Goal: Task Accomplishment & Management: Complete application form

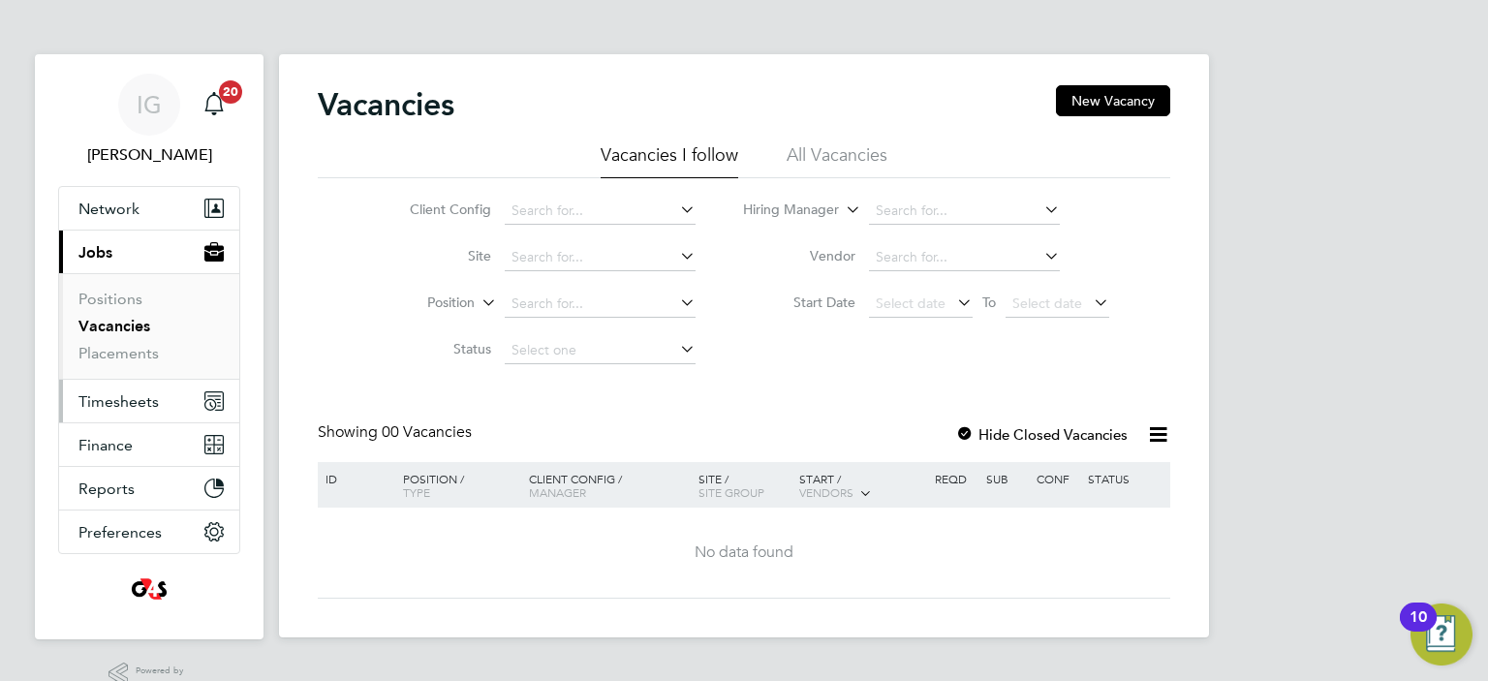
click at [113, 400] on span "Timesheets" at bounding box center [118, 401] width 80 height 18
click at [618, 212] on input at bounding box center [600, 211] width 191 height 27
type input "[PERSON_NAME]"
click at [116, 406] on span "Timesheets" at bounding box center [118, 401] width 80 height 18
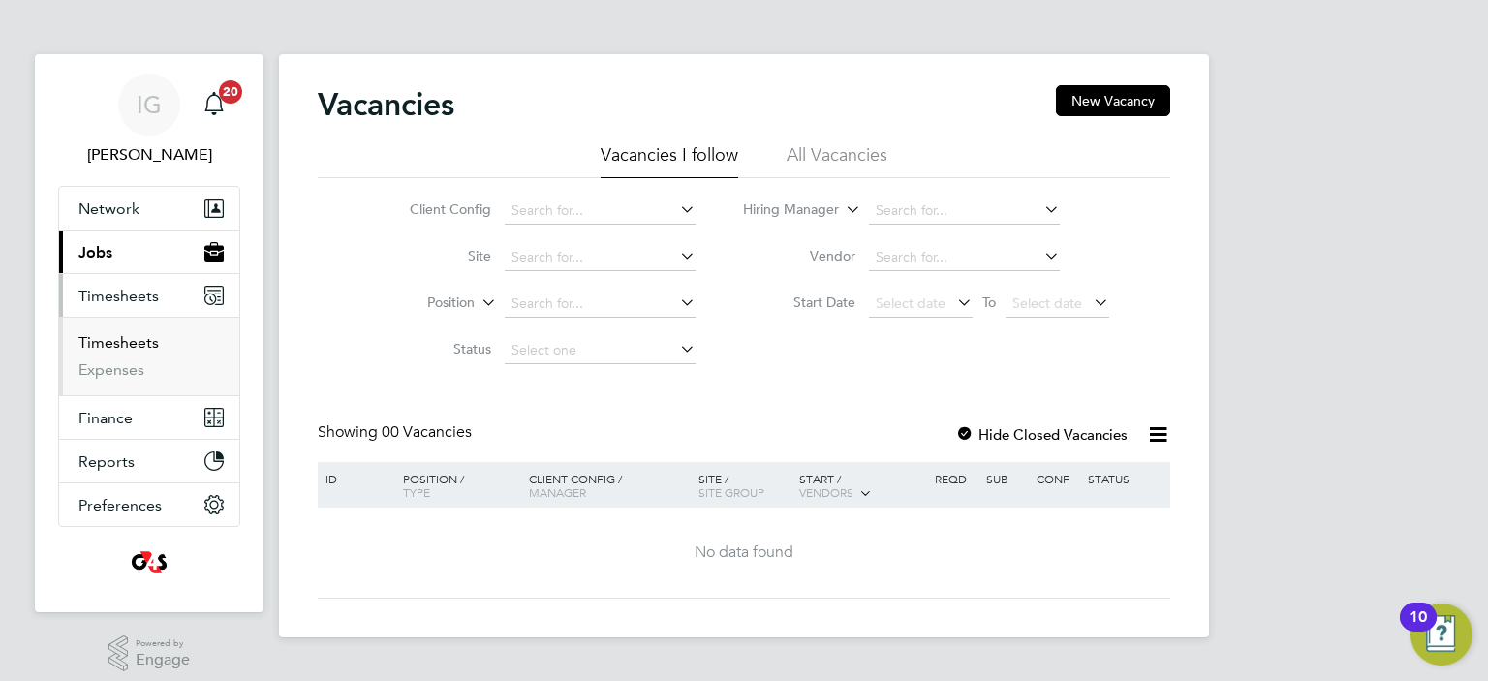
click at [111, 342] on link "Timesheets" at bounding box center [118, 342] width 80 height 18
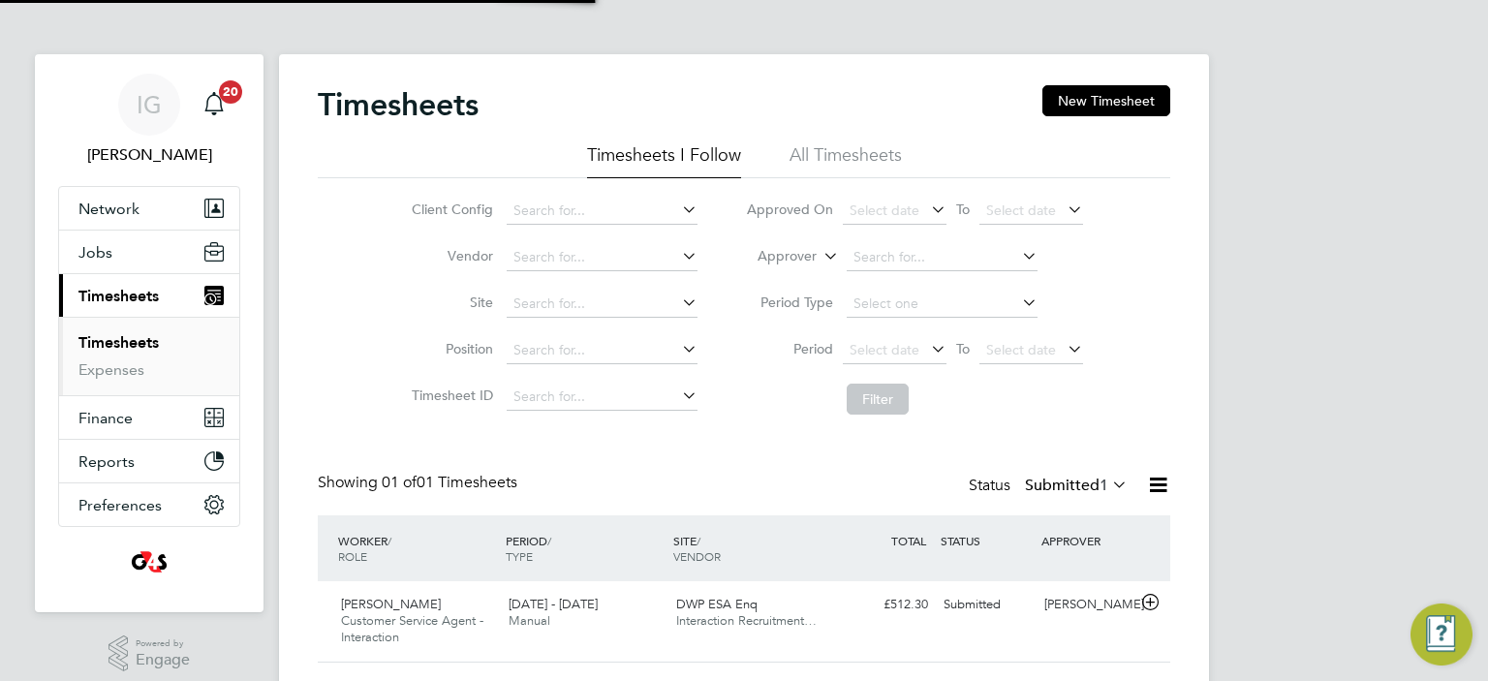
scroll to position [48, 169]
click at [480, 612] on span "Customer Service Agent - Interaction" at bounding box center [412, 628] width 142 height 33
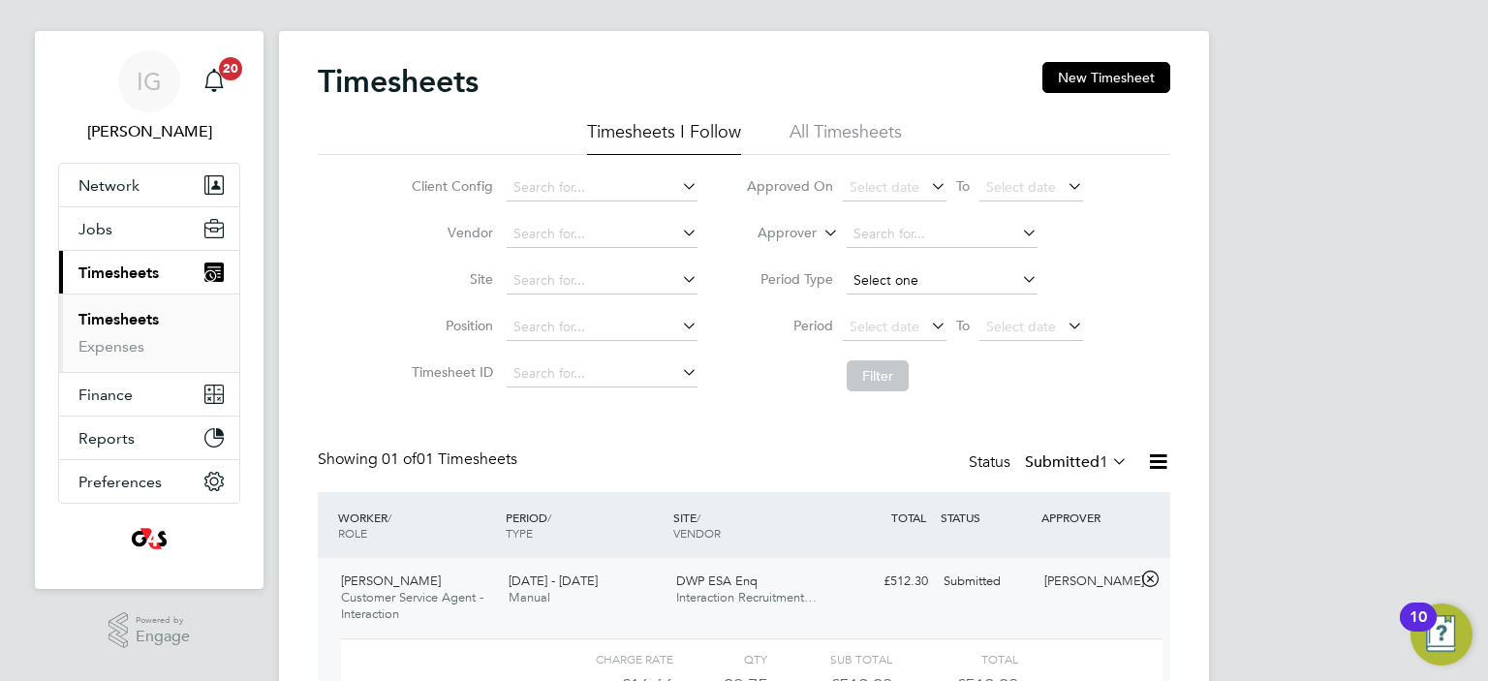
scroll to position [0, 0]
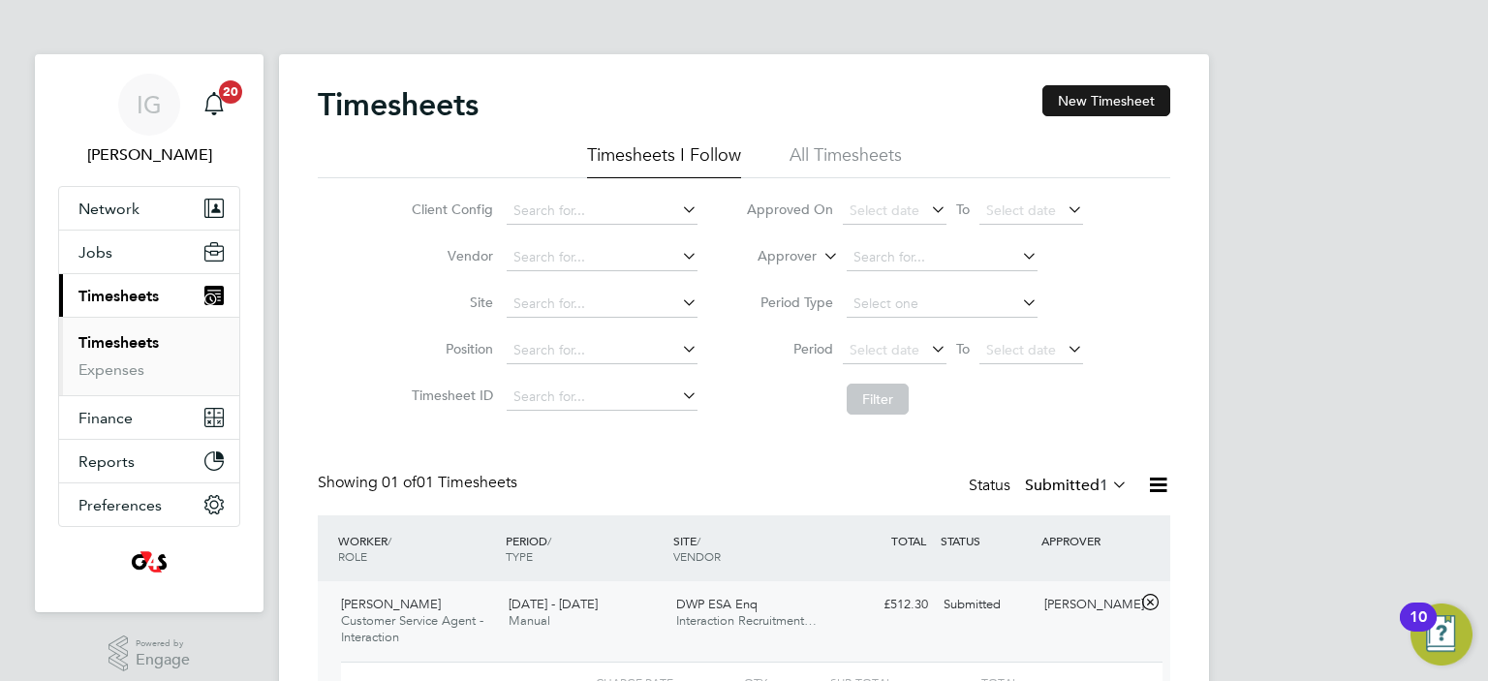
click at [1107, 95] on button "New Timesheet" at bounding box center [1106, 100] width 128 height 31
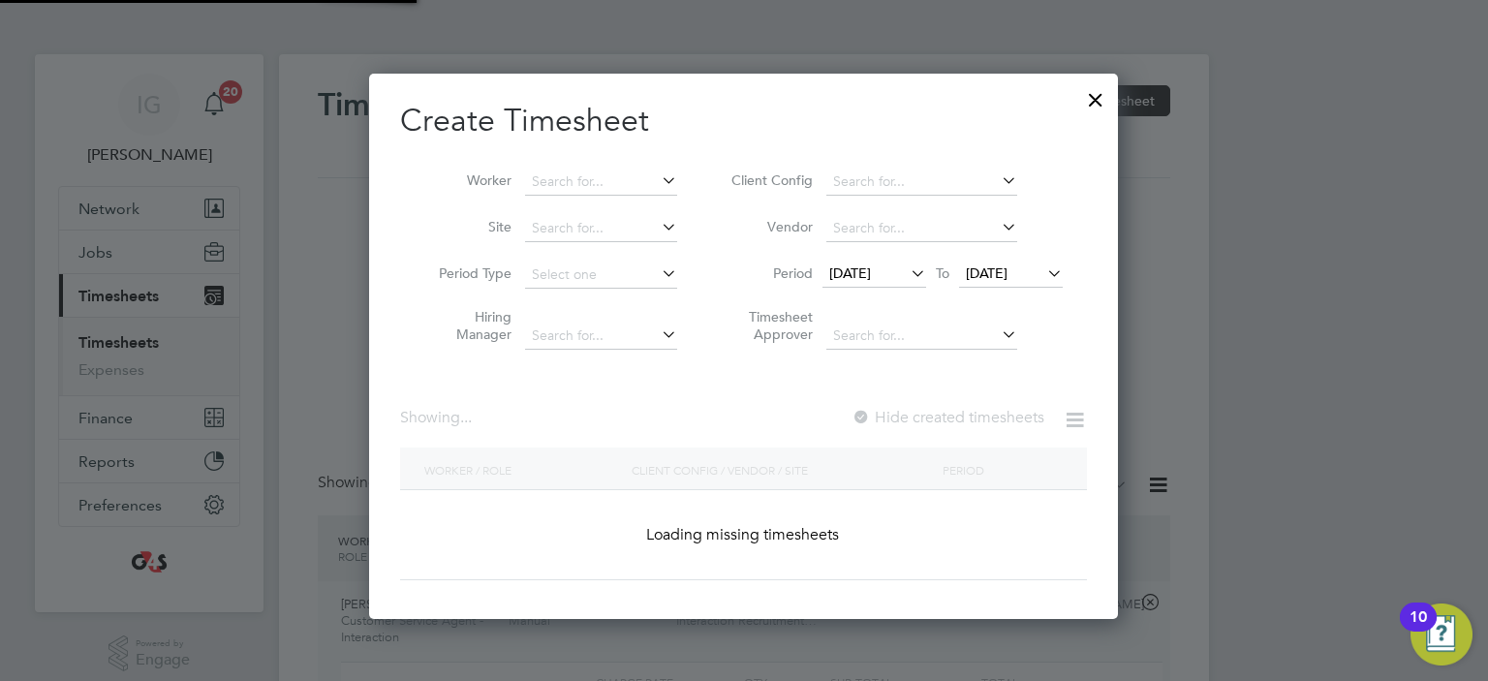
scroll to position [2781, 750]
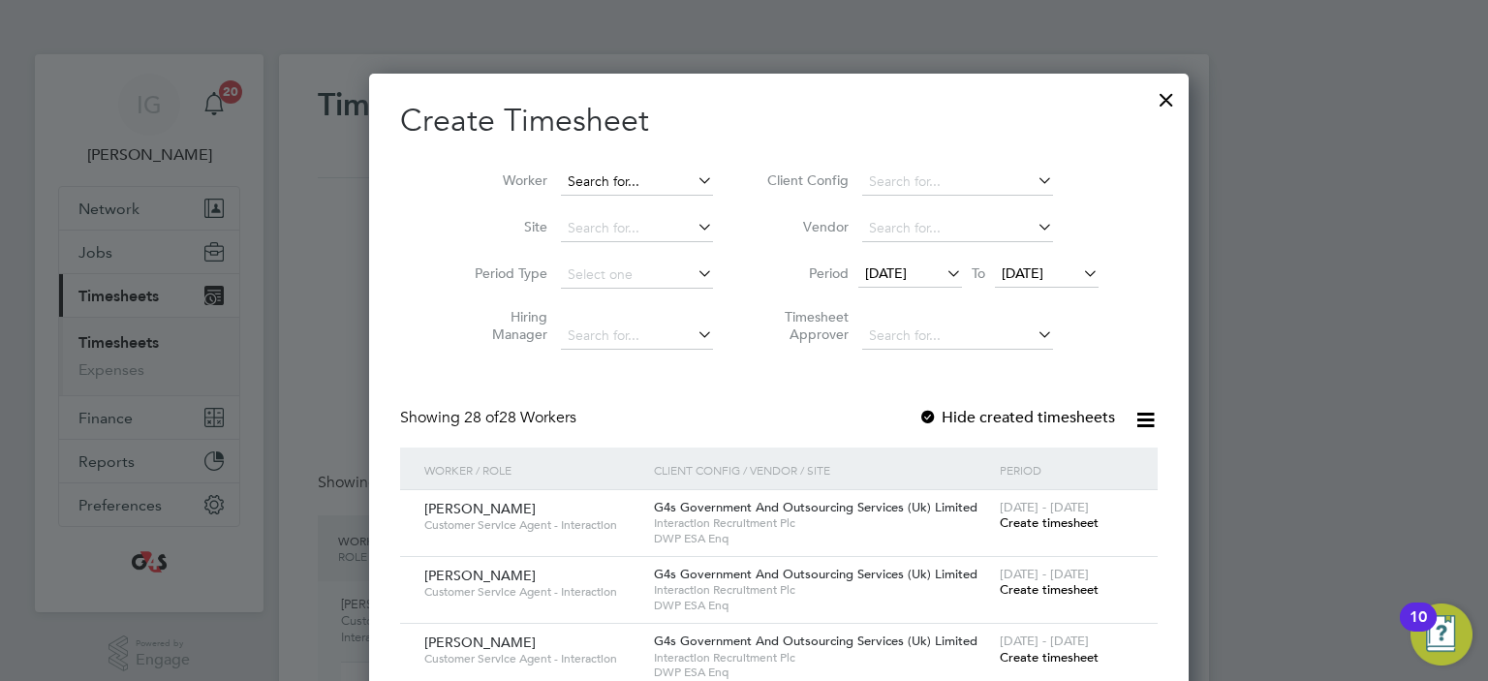
click at [589, 181] on input at bounding box center [637, 182] width 152 height 27
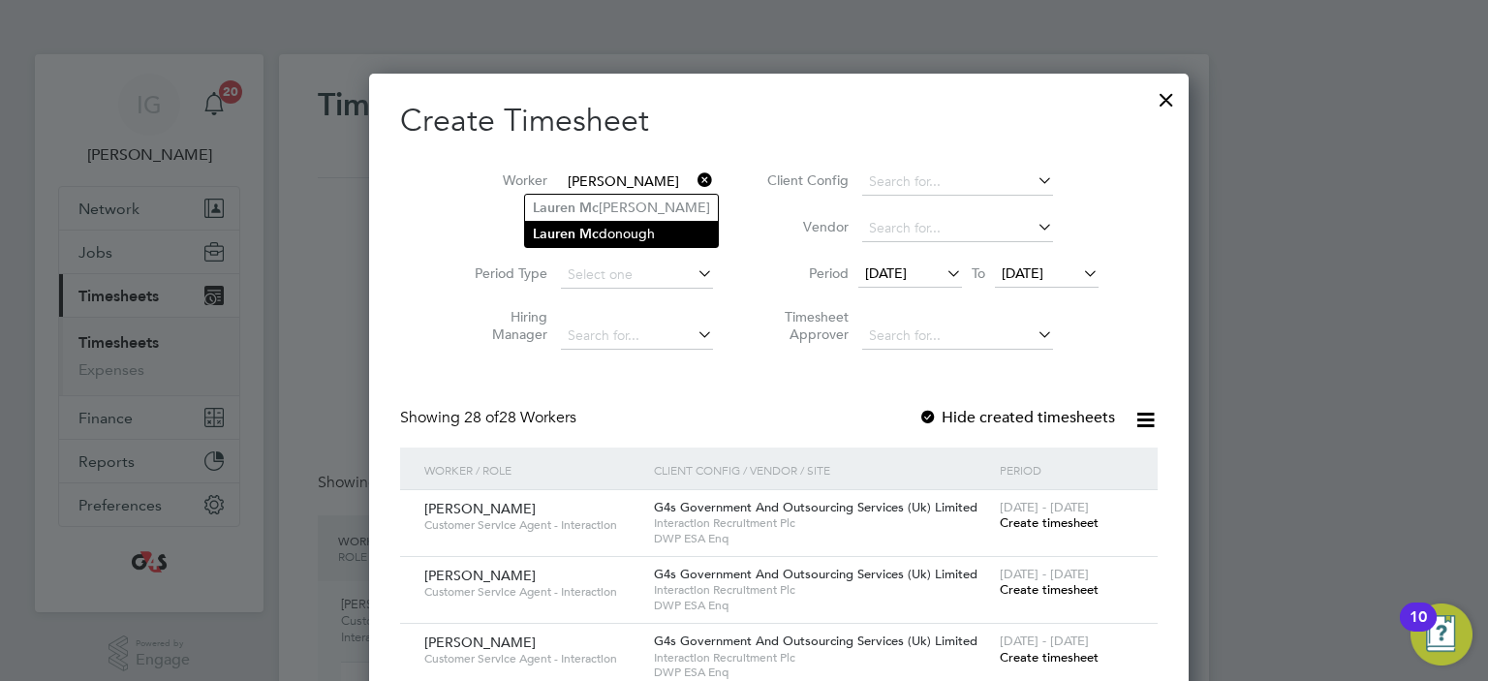
click at [607, 230] on li "[PERSON_NAME]" at bounding box center [621, 234] width 193 height 26
type input "[PERSON_NAME]"
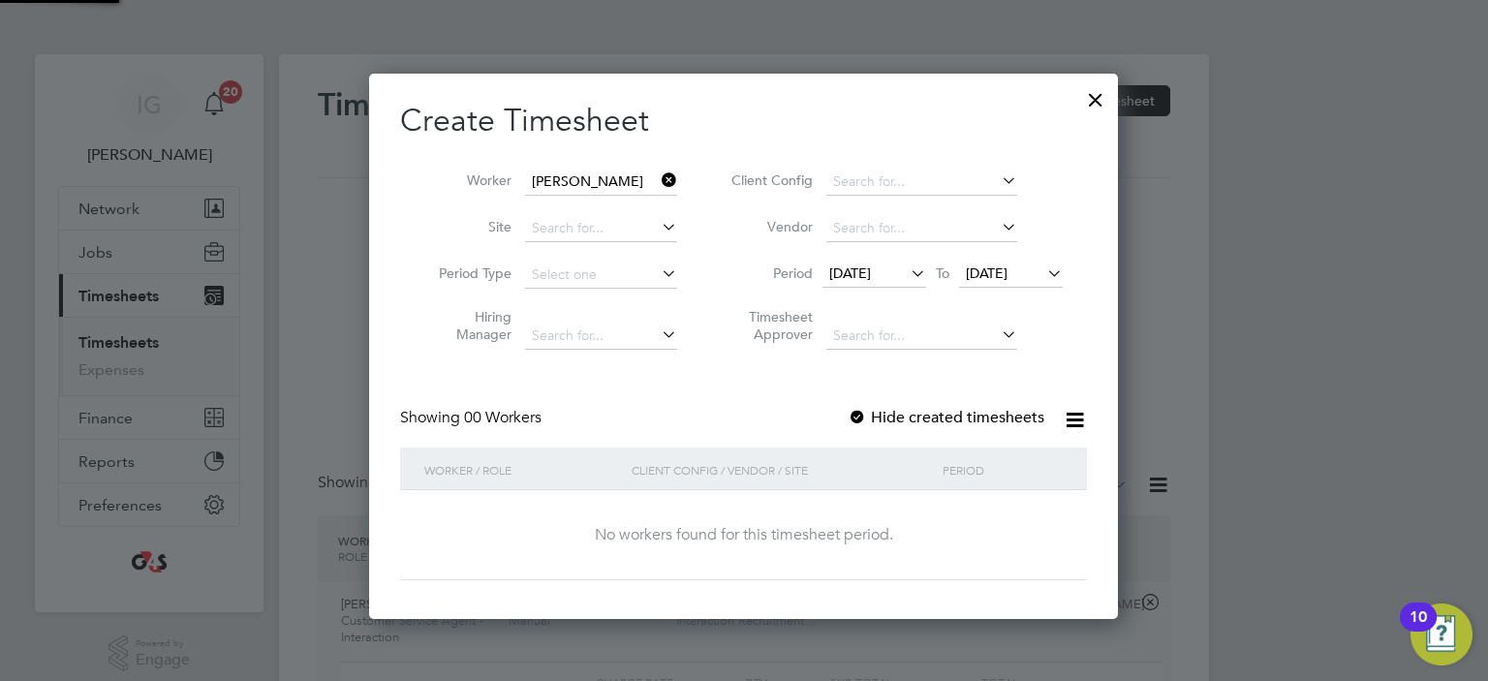
scroll to position [10, 10]
click at [871, 278] on span "[DATE]" at bounding box center [850, 272] width 42 height 17
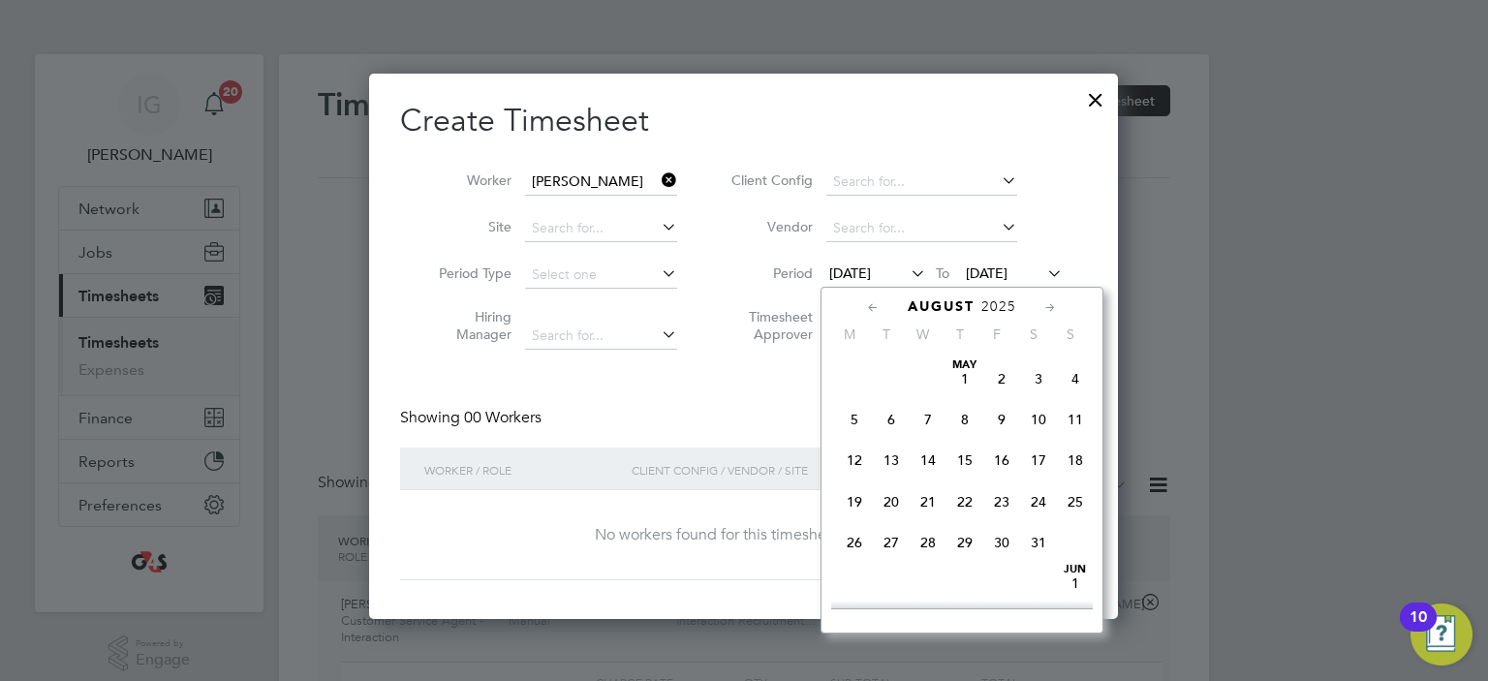
scroll to position [717, 0]
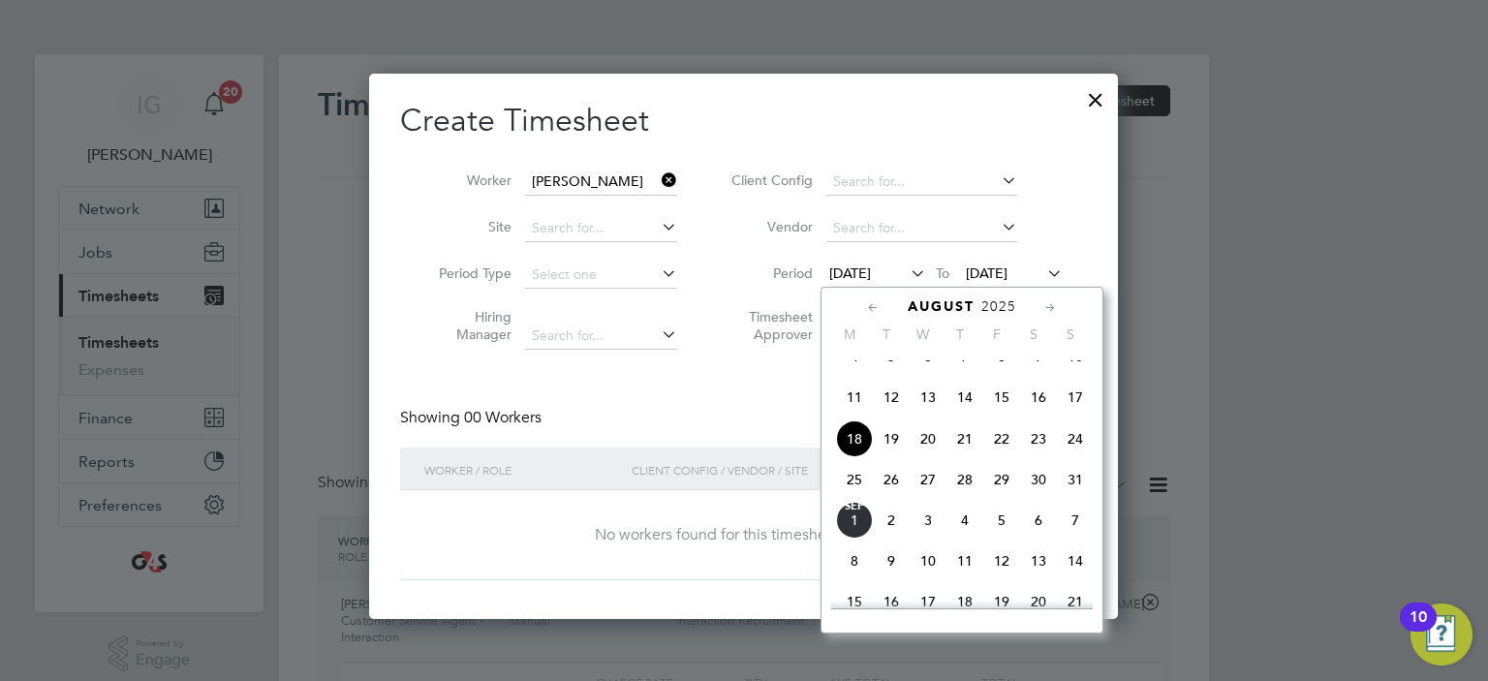
click at [850, 496] on span "25" at bounding box center [854, 479] width 37 height 37
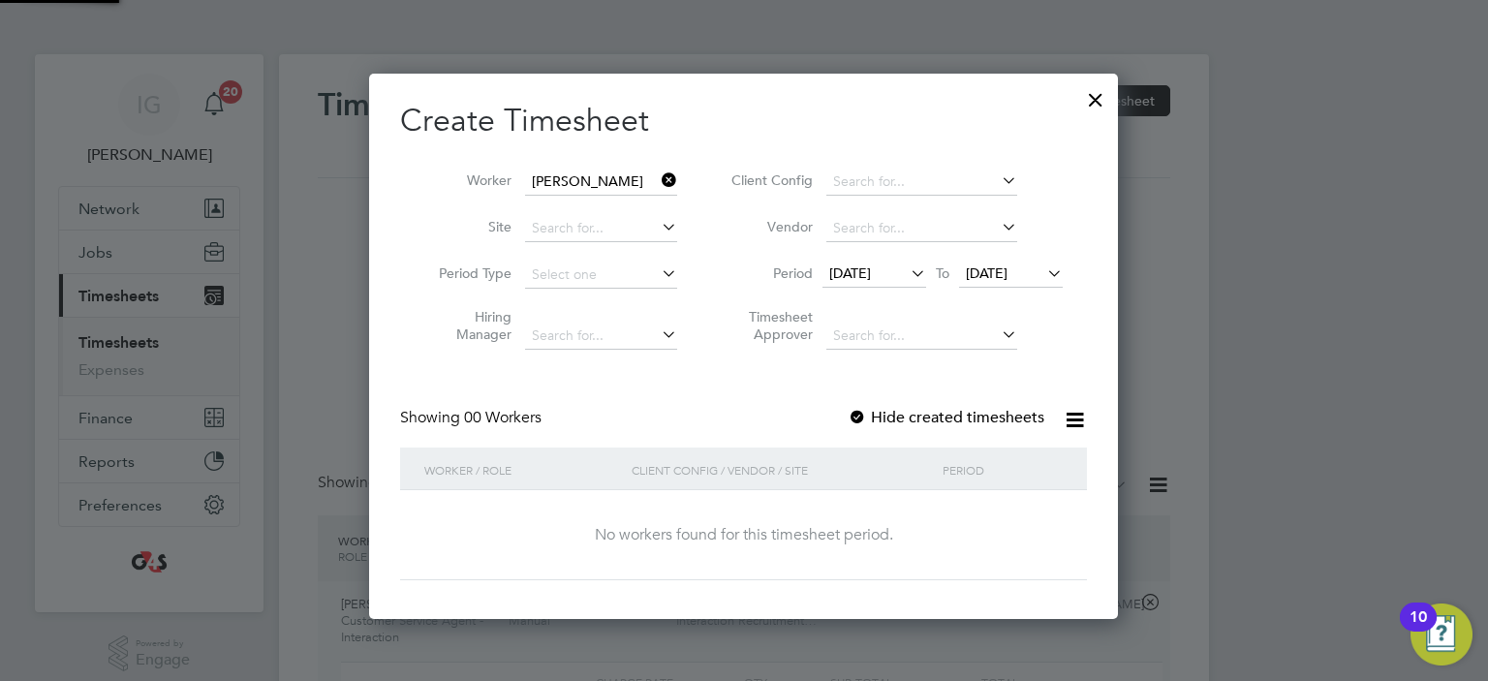
scroll to position [545, 750]
click at [1007, 271] on span "[DATE]" at bounding box center [987, 272] width 42 height 17
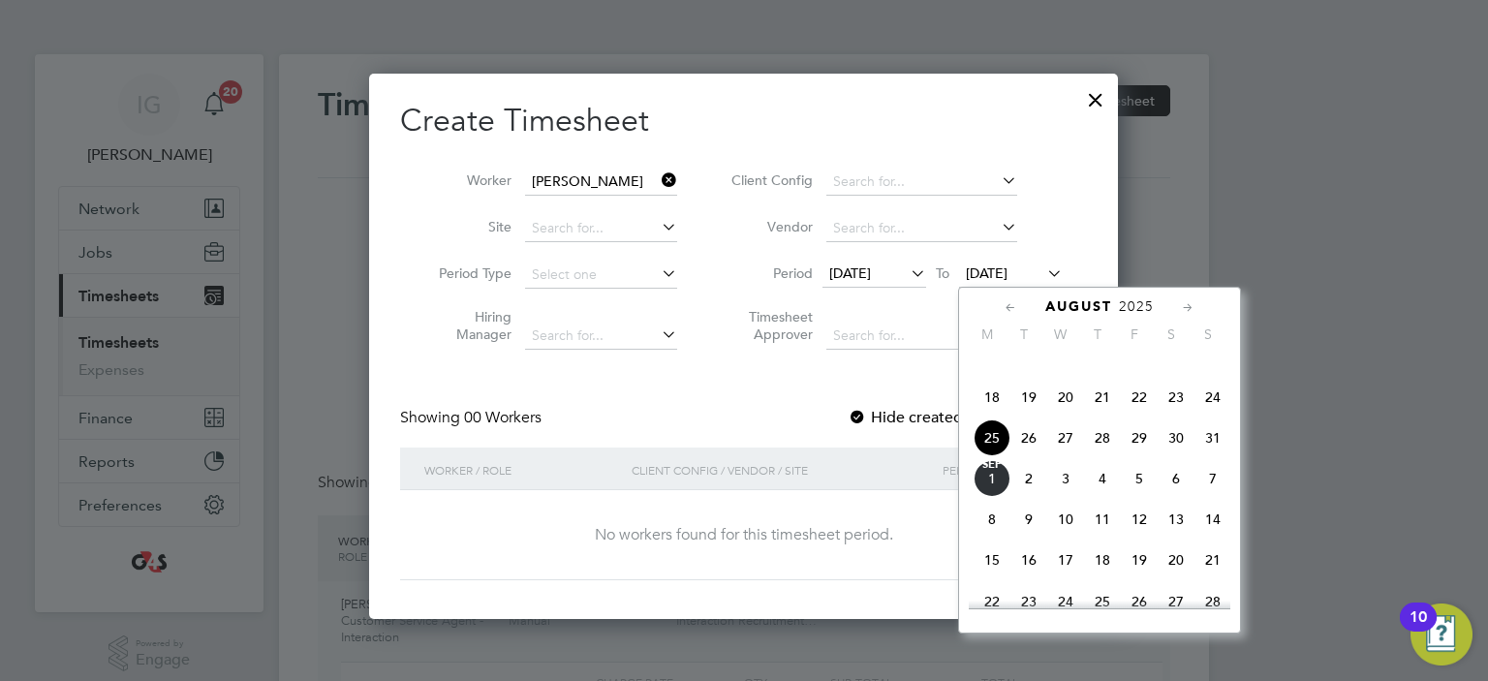
click at [1178, 456] on span "30" at bounding box center [1175, 437] width 37 height 37
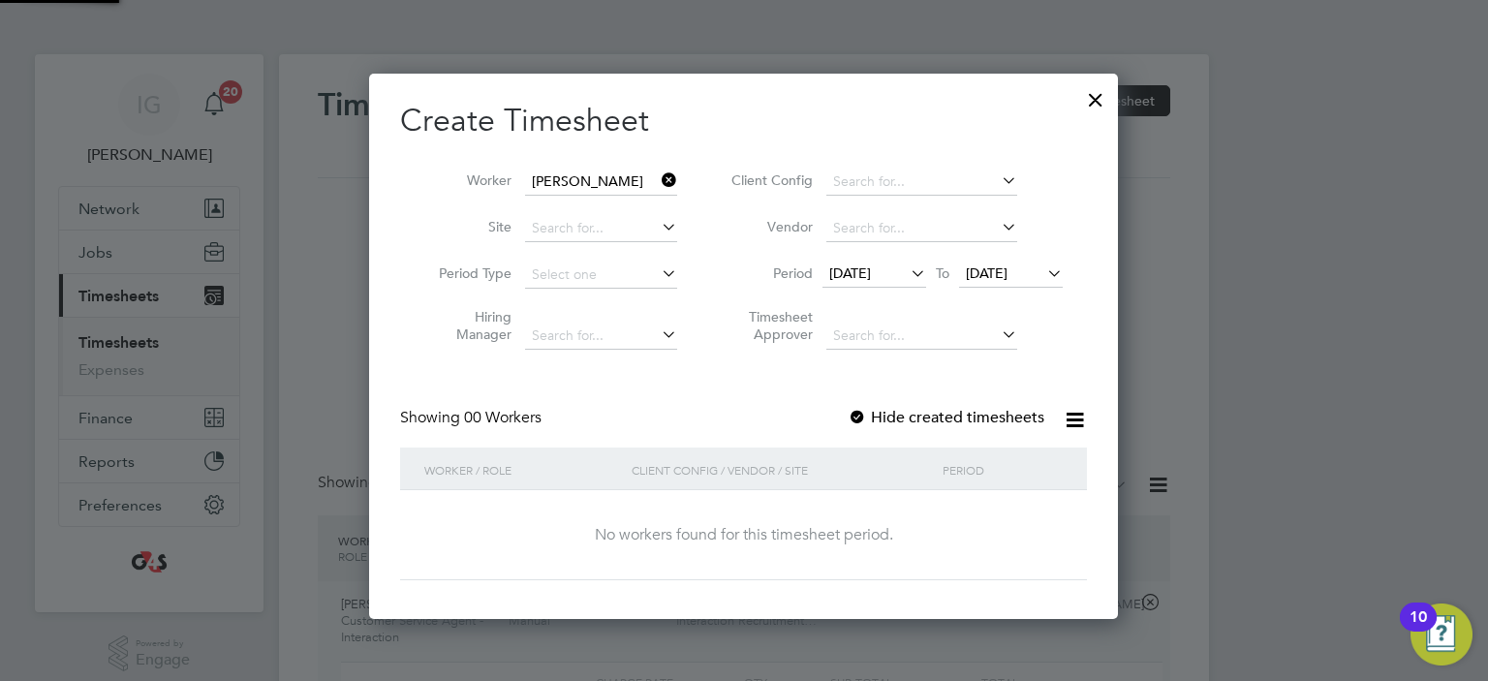
scroll to position [10, 10]
click at [935, 418] on label "Hide created timesheets" at bounding box center [945, 417] width 197 height 19
click at [871, 276] on span "[DATE]" at bounding box center [850, 272] width 42 height 17
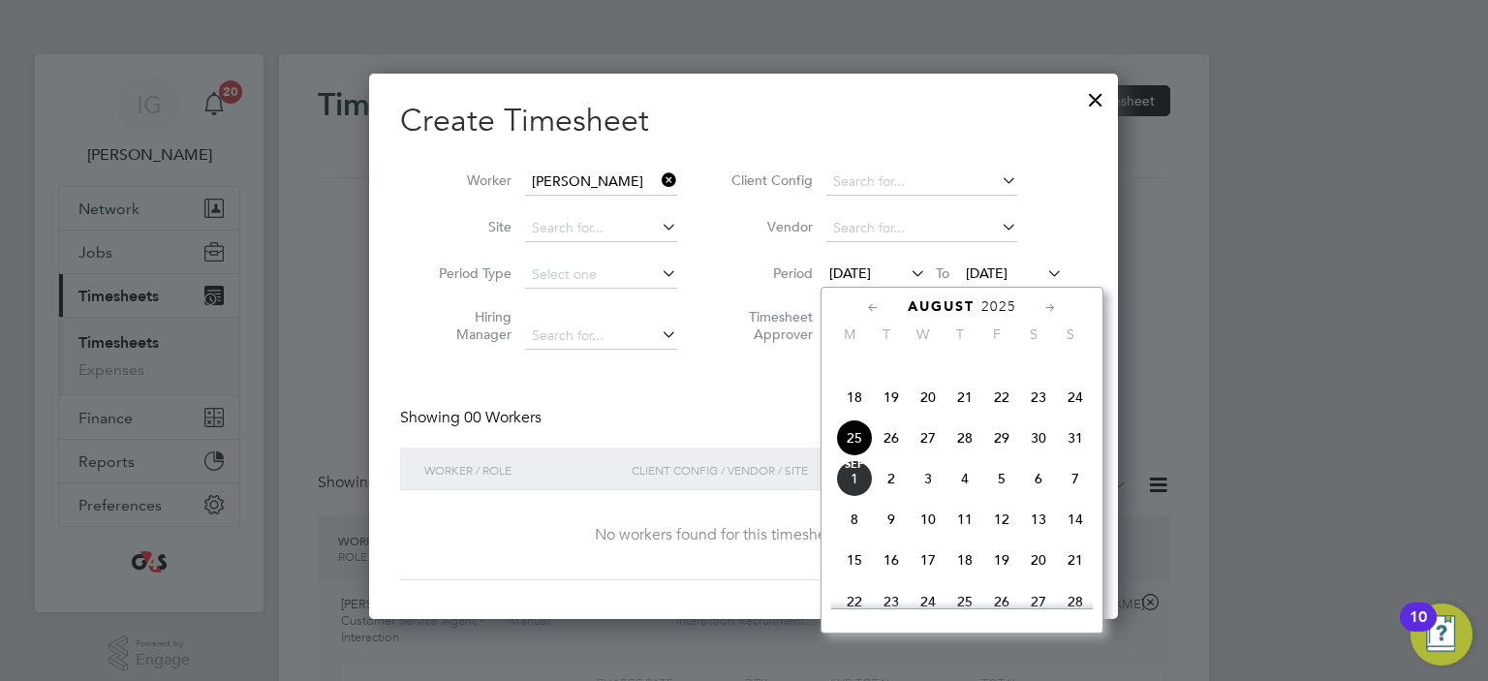
click at [686, 436] on div "Showing 00 Workers Hide created timesheets" at bounding box center [743, 428] width 687 height 40
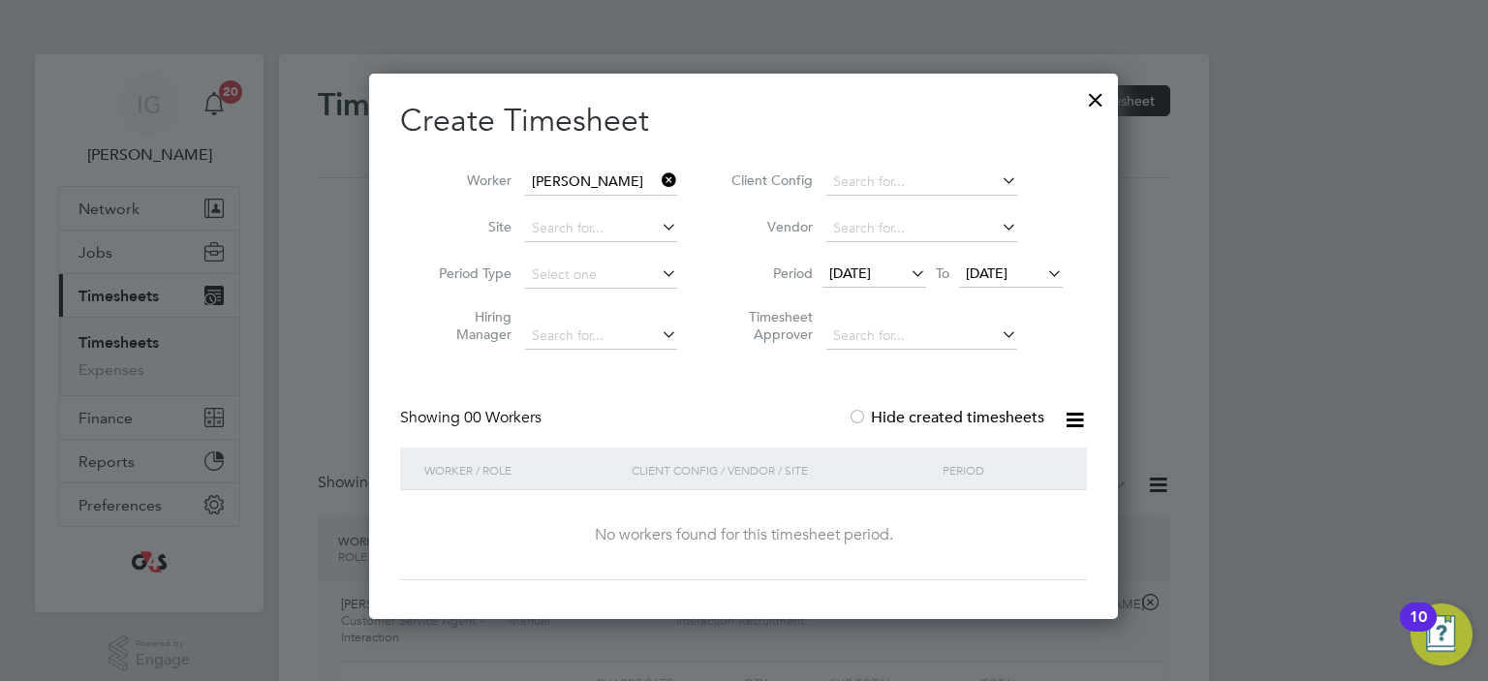
click at [682, 417] on div "Showing 00 Workers Hide created timesheets" at bounding box center [743, 428] width 687 height 40
click at [745, 541] on div "No workers found for this timesheet period." at bounding box center [743, 535] width 648 height 20
click at [744, 542] on div "No workers found for this timesheet period." at bounding box center [743, 535] width 648 height 20
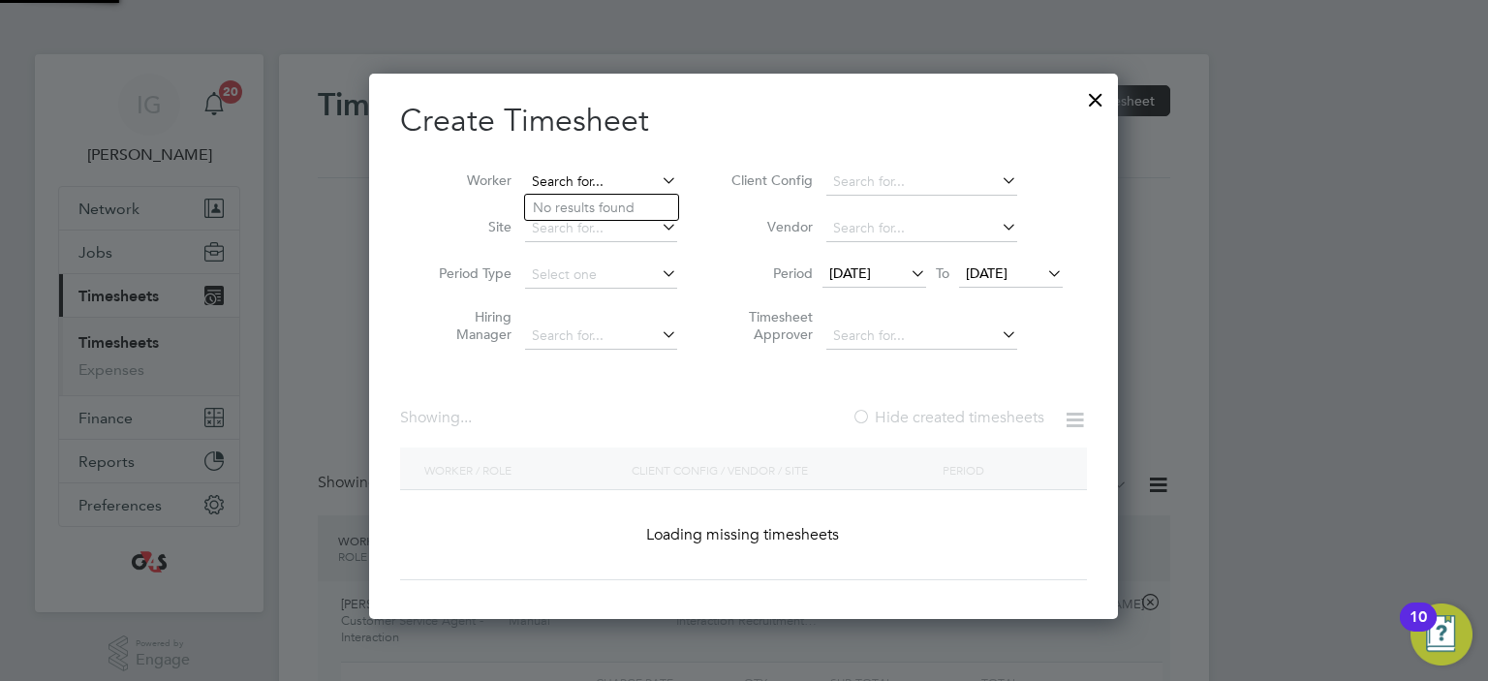
click at [590, 178] on input at bounding box center [601, 182] width 152 height 27
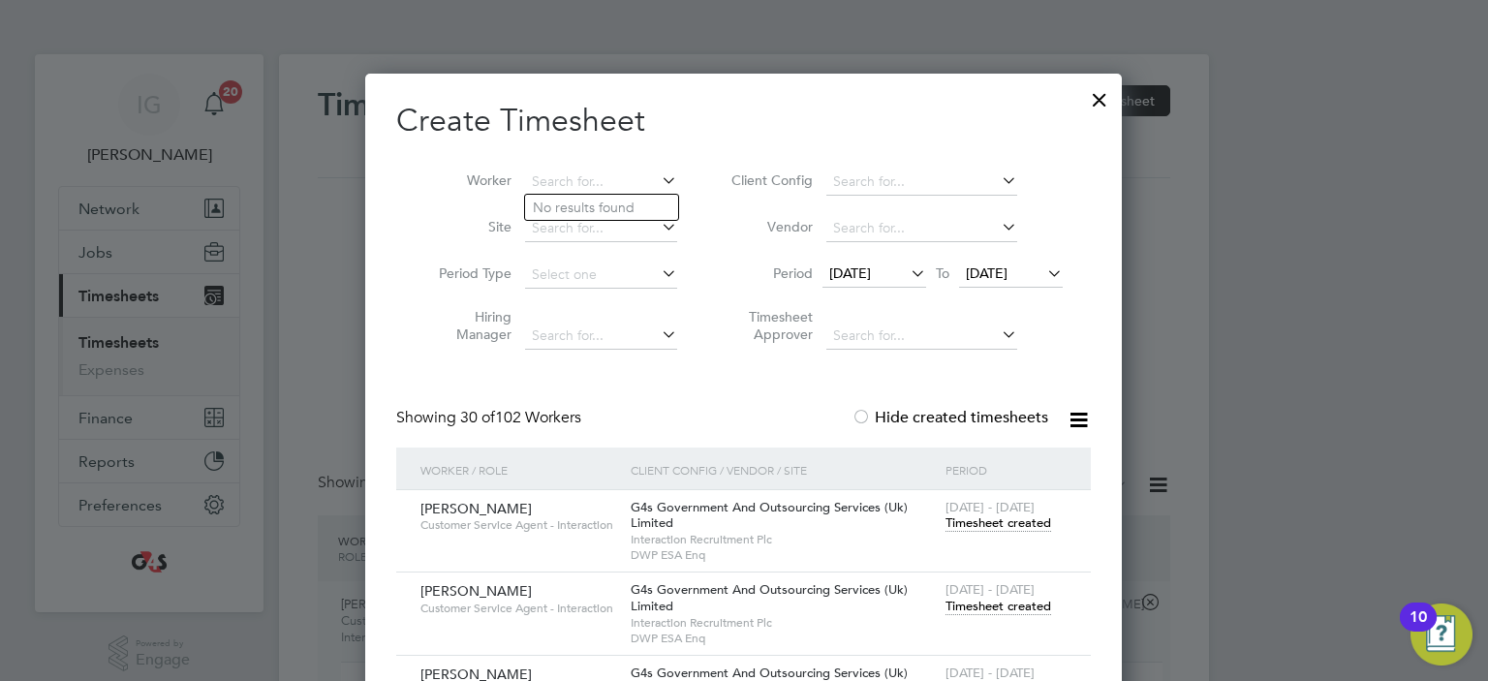
click at [697, 128] on h2 "Create Timesheet" at bounding box center [743, 121] width 694 height 41
click at [1098, 104] on div at bounding box center [1099, 94] width 35 height 35
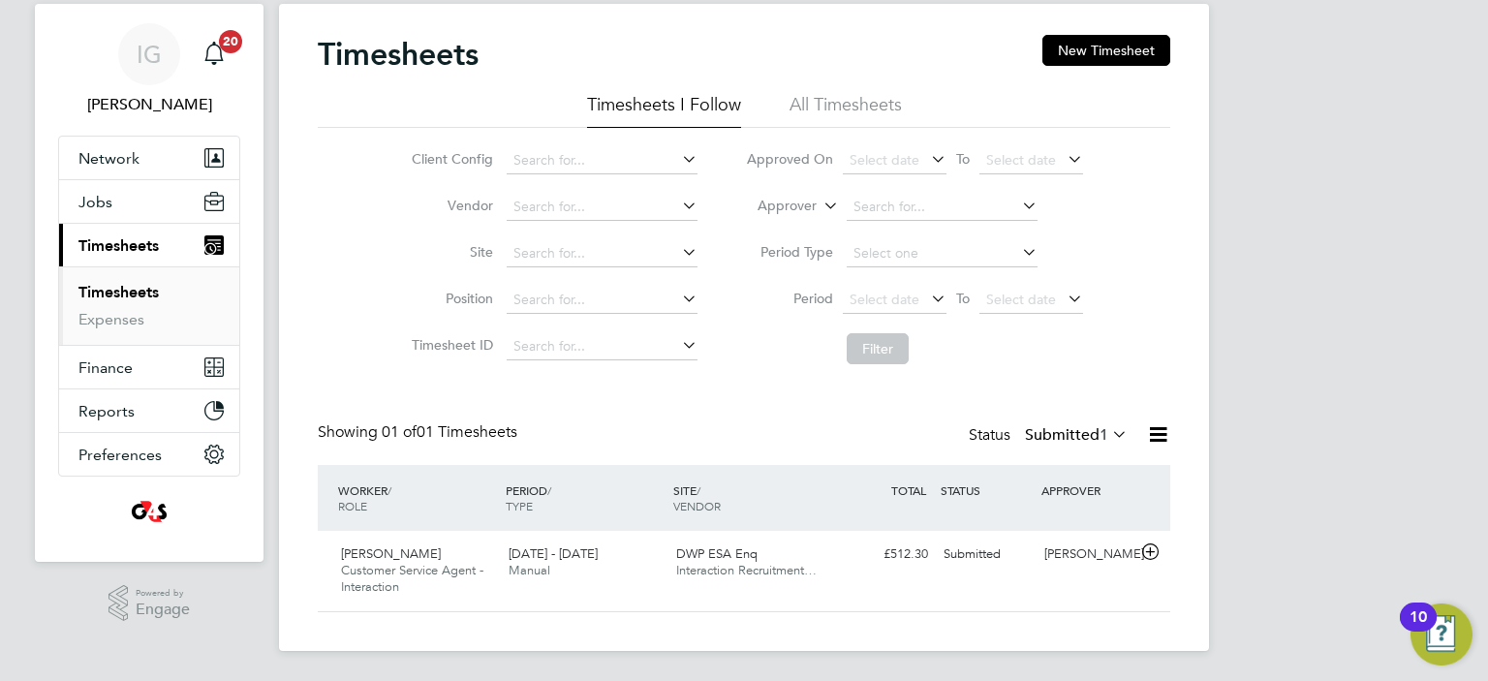
click at [1108, 434] on icon at bounding box center [1108, 433] width 0 height 27
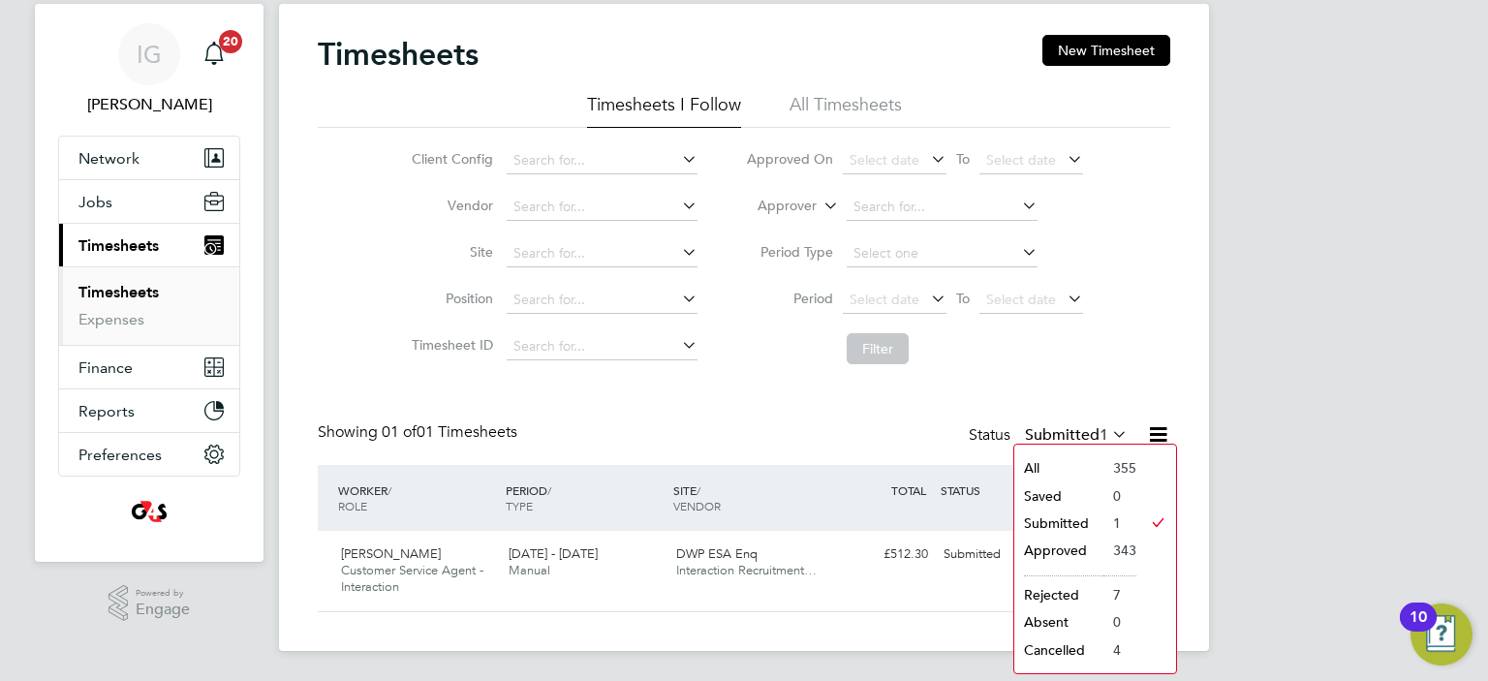
click at [1268, 441] on div "IG [PERSON_NAME] Notifications 20 Applications: Network Sites Workers Jobs Posi…" at bounding box center [744, 316] width 1488 height 732
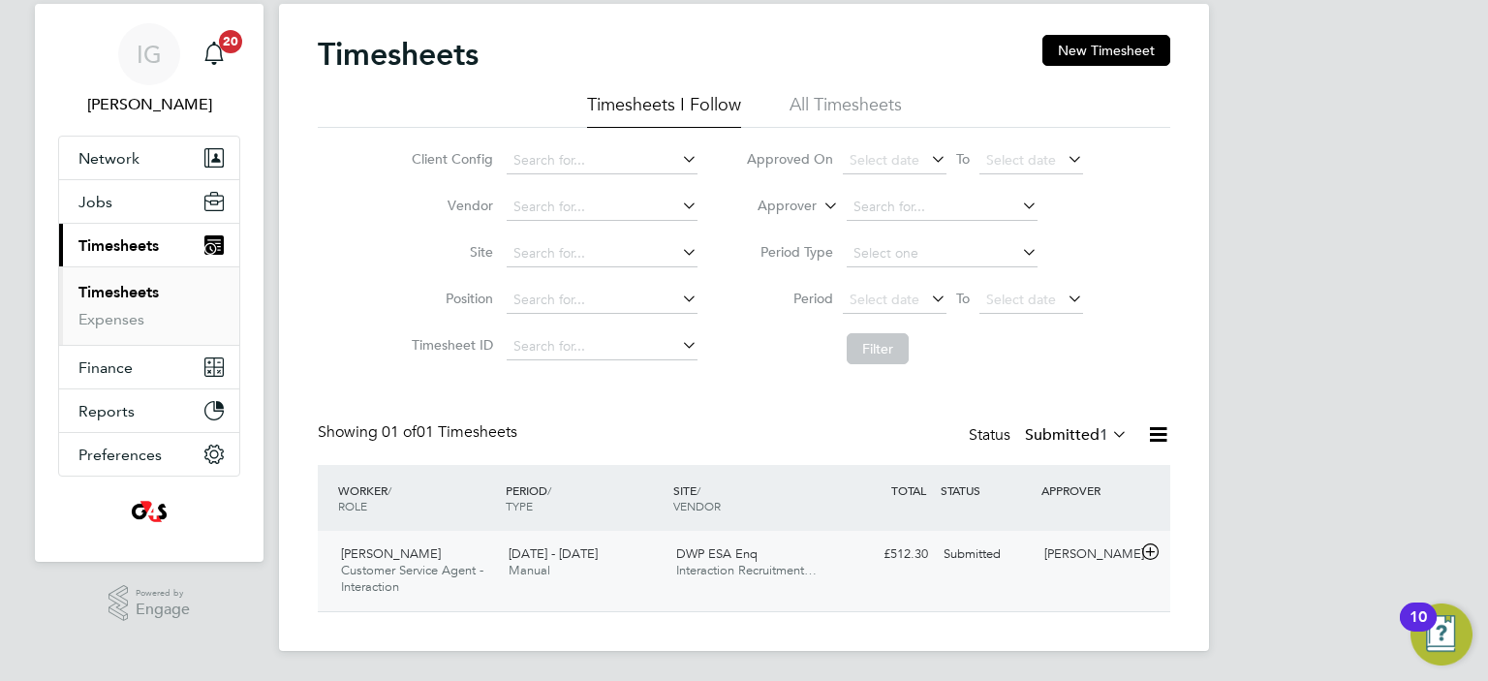
click at [709, 562] on span "Interaction Recruitment…" at bounding box center [746, 570] width 140 height 16
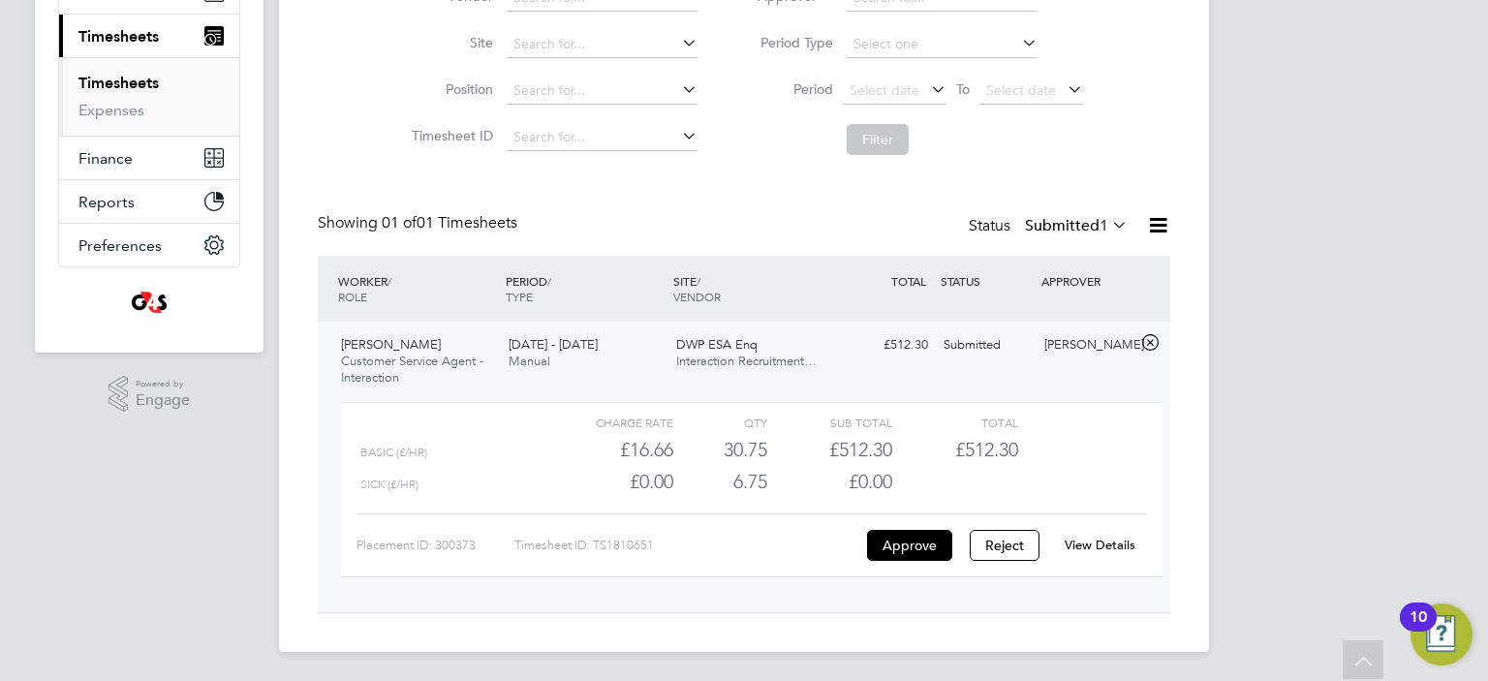
click at [1105, 542] on link "View Details" at bounding box center [1099, 545] width 71 height 16
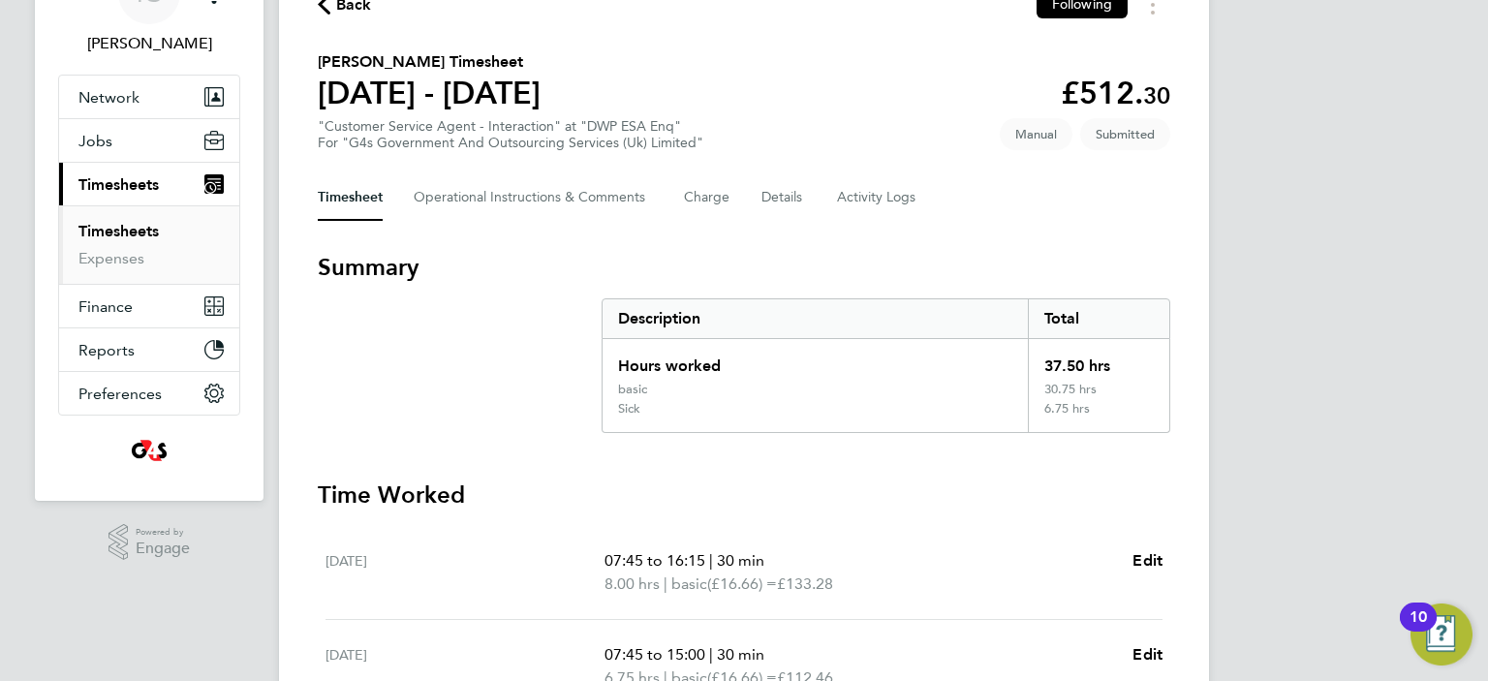
scroll to position [291, 0]
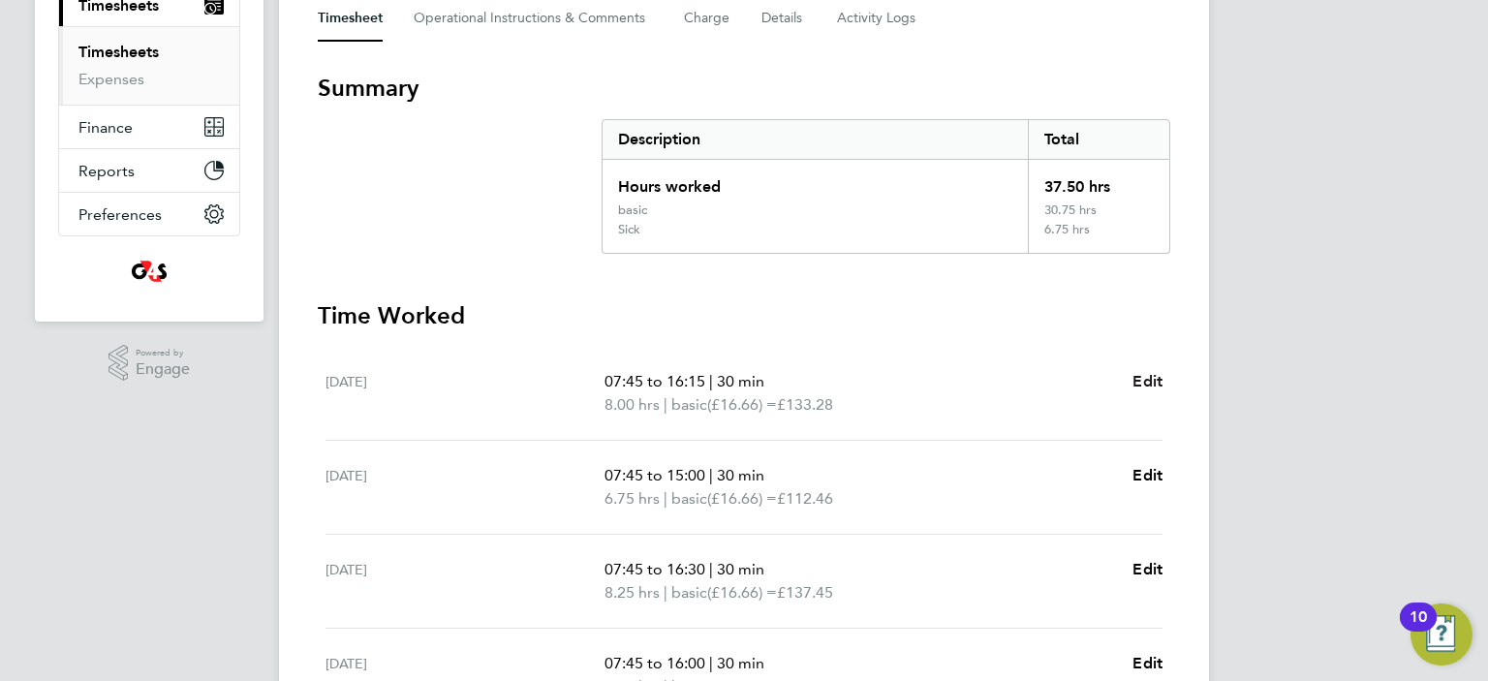
click at [1139, 384] on span "Edit" at bounding box center [1147, 381] width 30 height 18
select select "30"
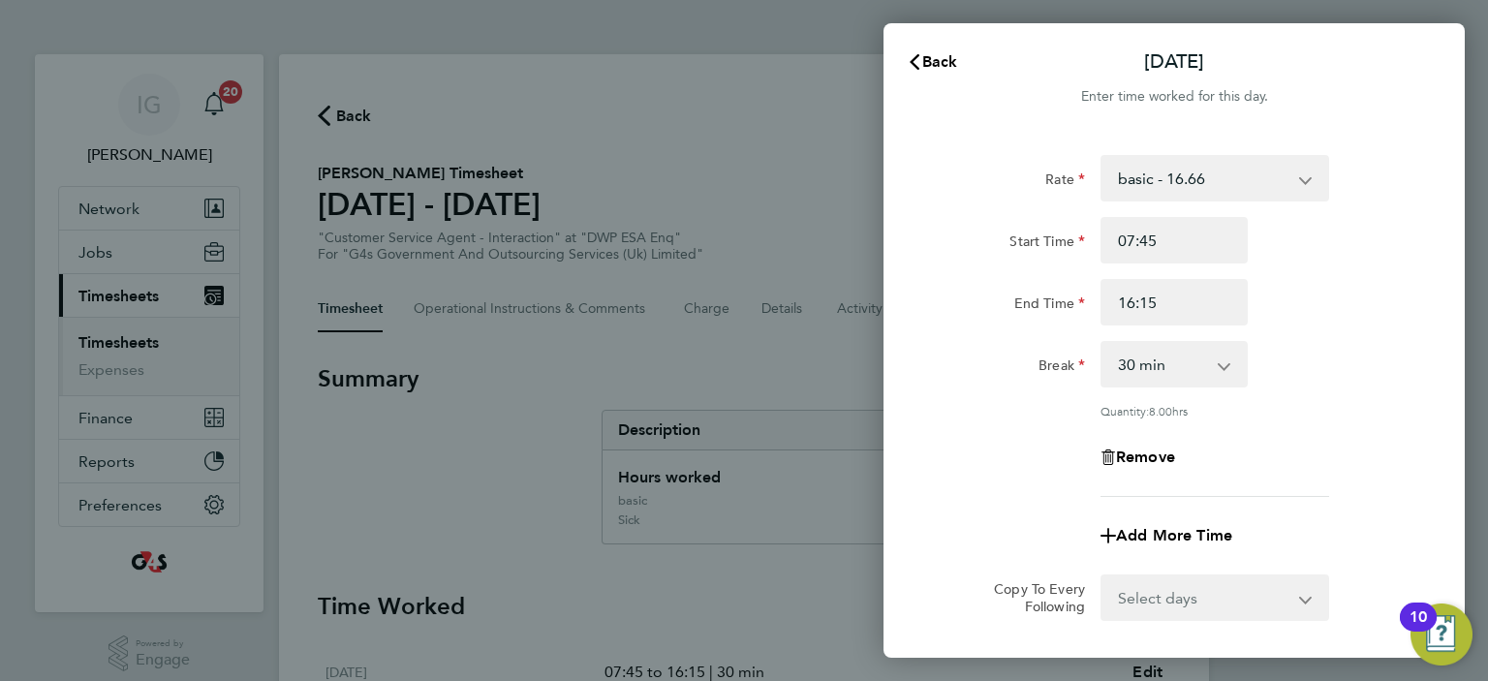
click at [1304, 177] on div "basic - 16.66 System Issue Paid - 16.66 Sick System Issue Not Paid Bank Holiday…" at bounding box center [1214, 178] width 229 height 46
select select "30"
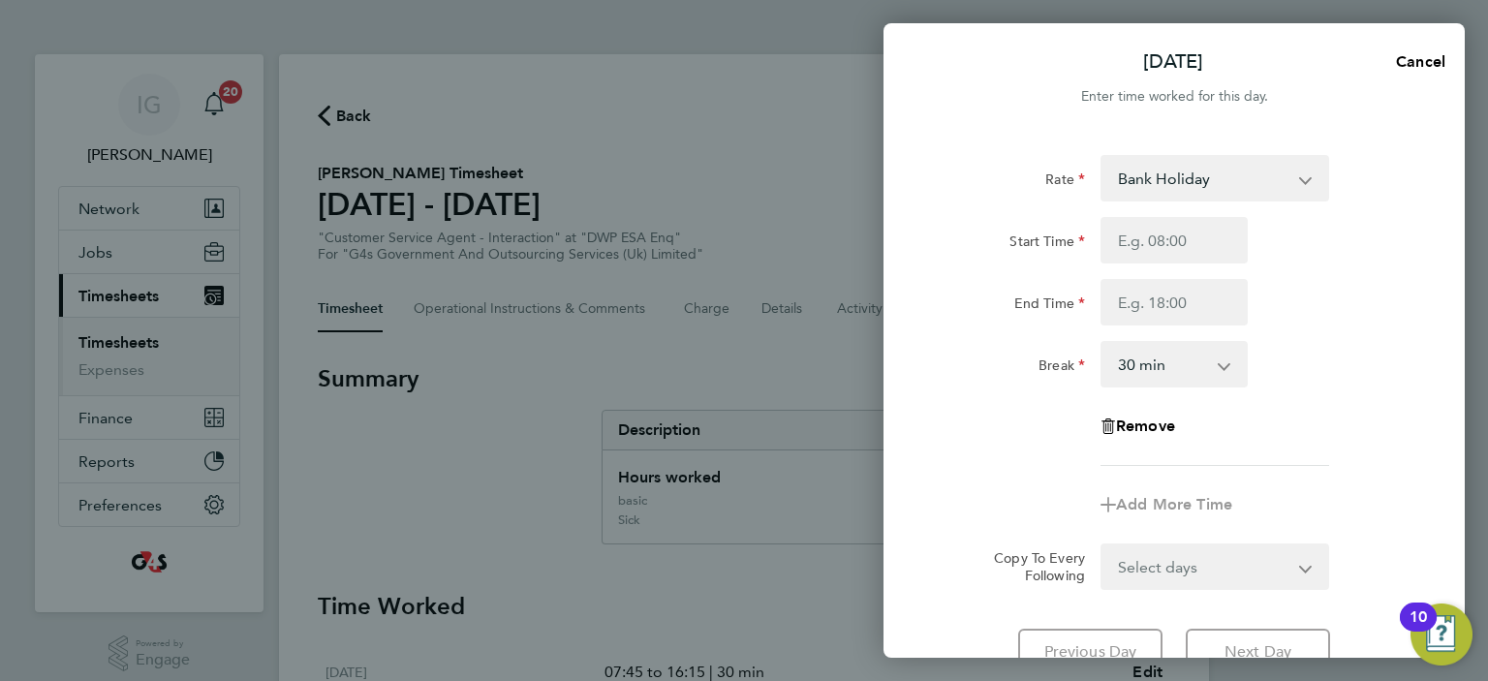
click at [1294, 337] on div "Rate Bank Holiday basic - 16.66 System Issue Paid - 16.66 Sick System Issue Not…" at bounding box center [1173, 310] width 473 height 311
click at [1429, 59] on span "Cancel" at bounding box center [1417, 61] width 55 height 18
select select "30"
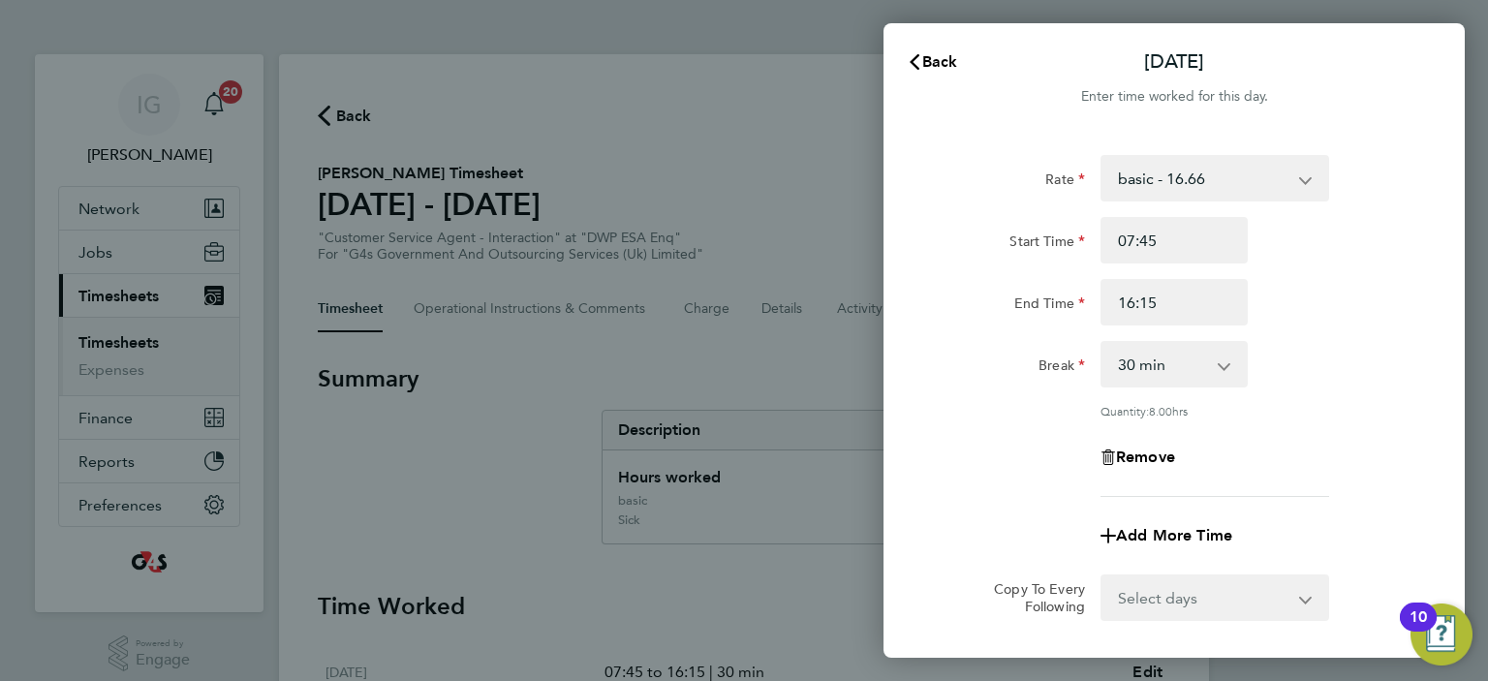
click at [1304, 184] on app-icon-cross-button at bounding box center [1315, 178] width 23 height 43
click at [917, 61] on icon "button" at bounding box center [913, 61] width 15 height 15
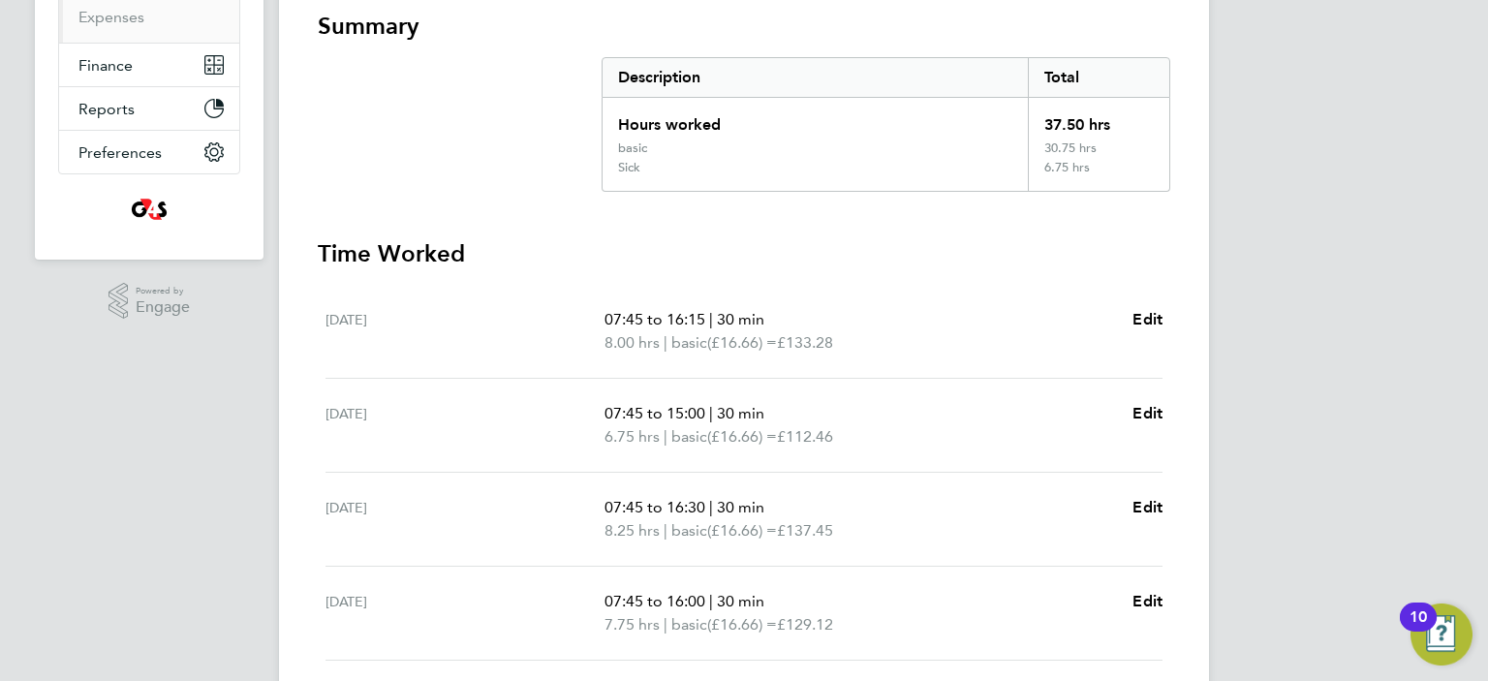
scroll to position [387, 0]
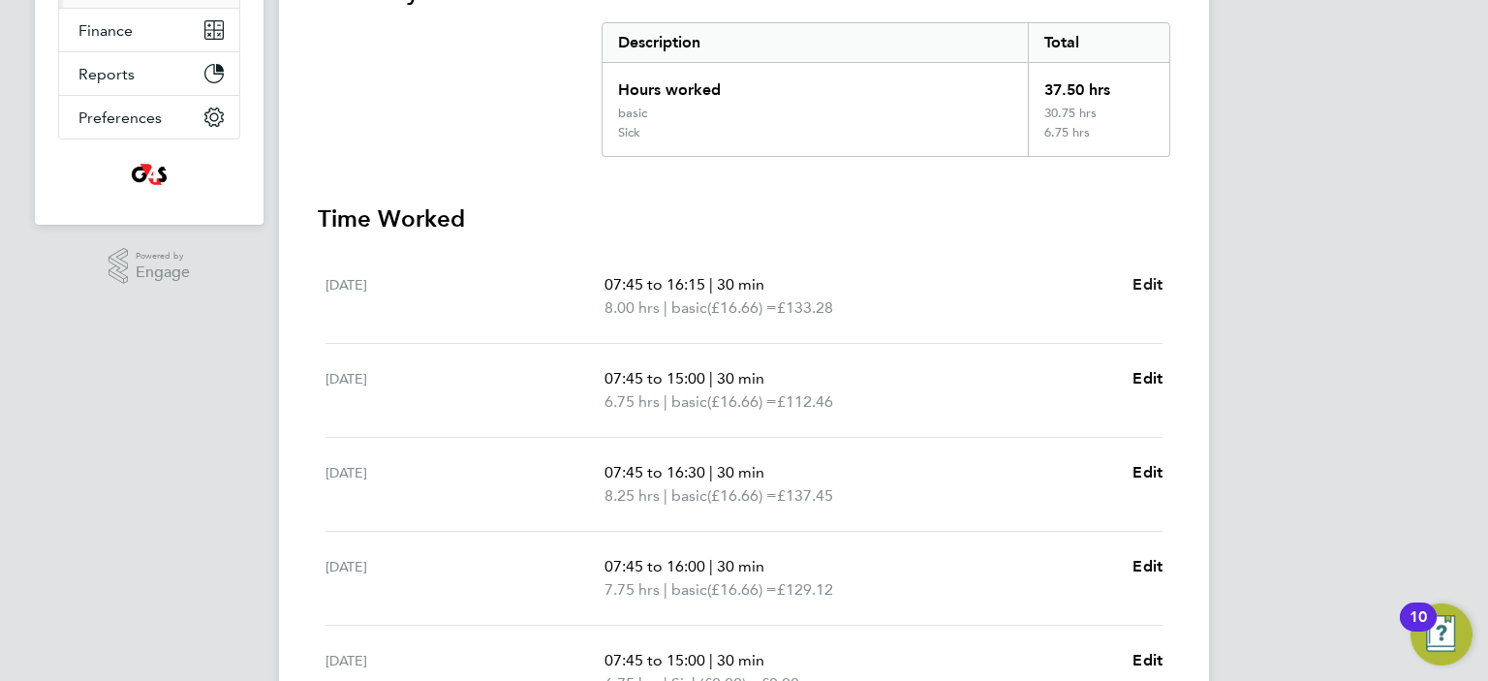
click at [1141, 284] on span "Edit" at bounding box center [1147, 284] width 30 height 18
select select "30"
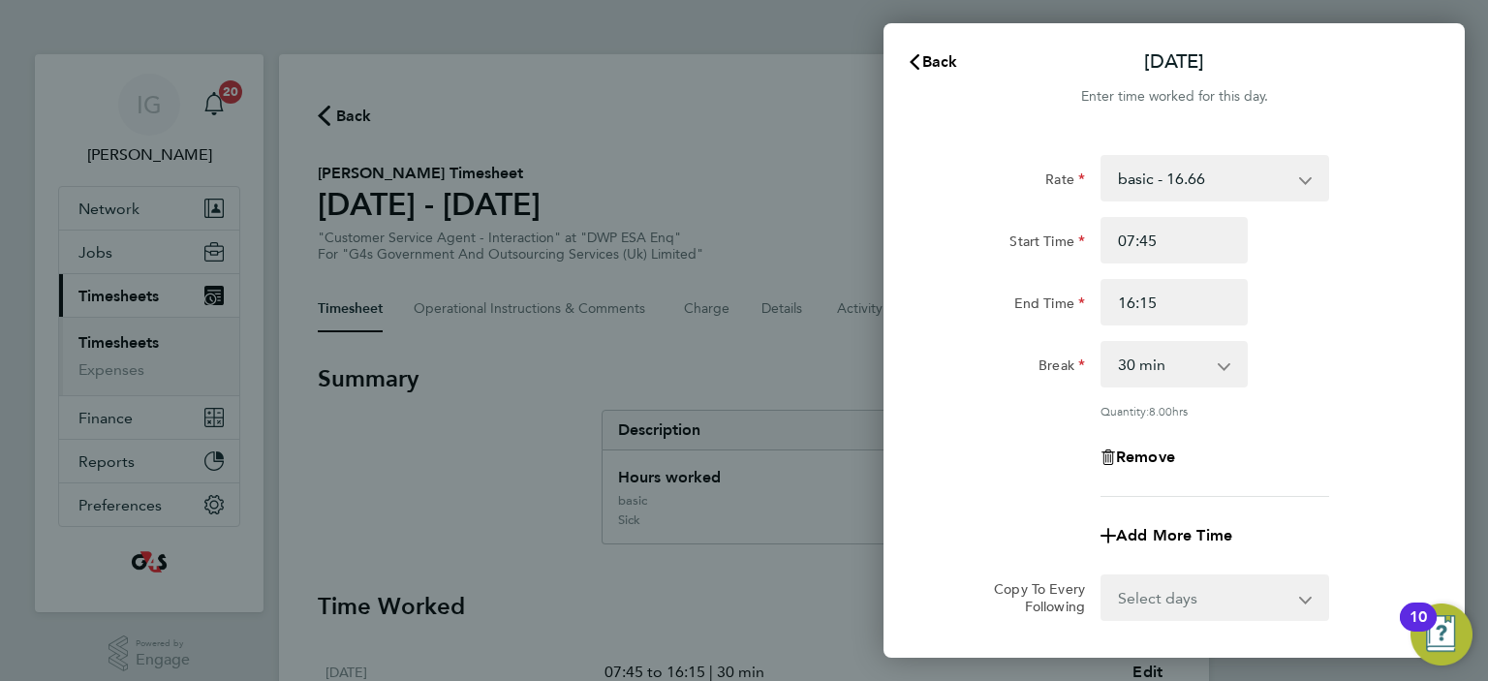
click at [1301, 185] on select "basic - 16.66 System Issue Paid - 16.66 Sick System Issue Not Paid Bank Holiday…" at bounding box center [1202, 178] width 201 height 43
select select "30"
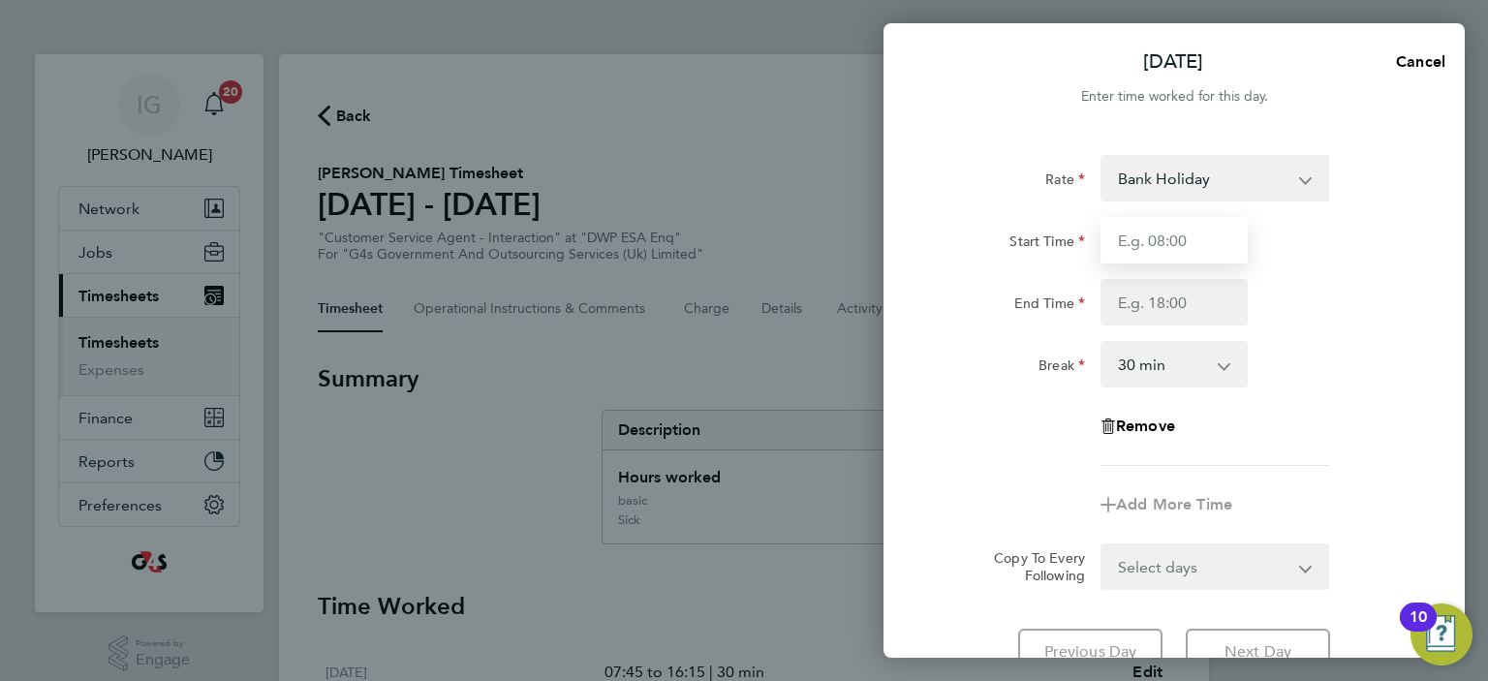
click at [1151, 247] on input "Start Time" at bounding box center [1173, 240] width 147 height 46
type input "07:45"
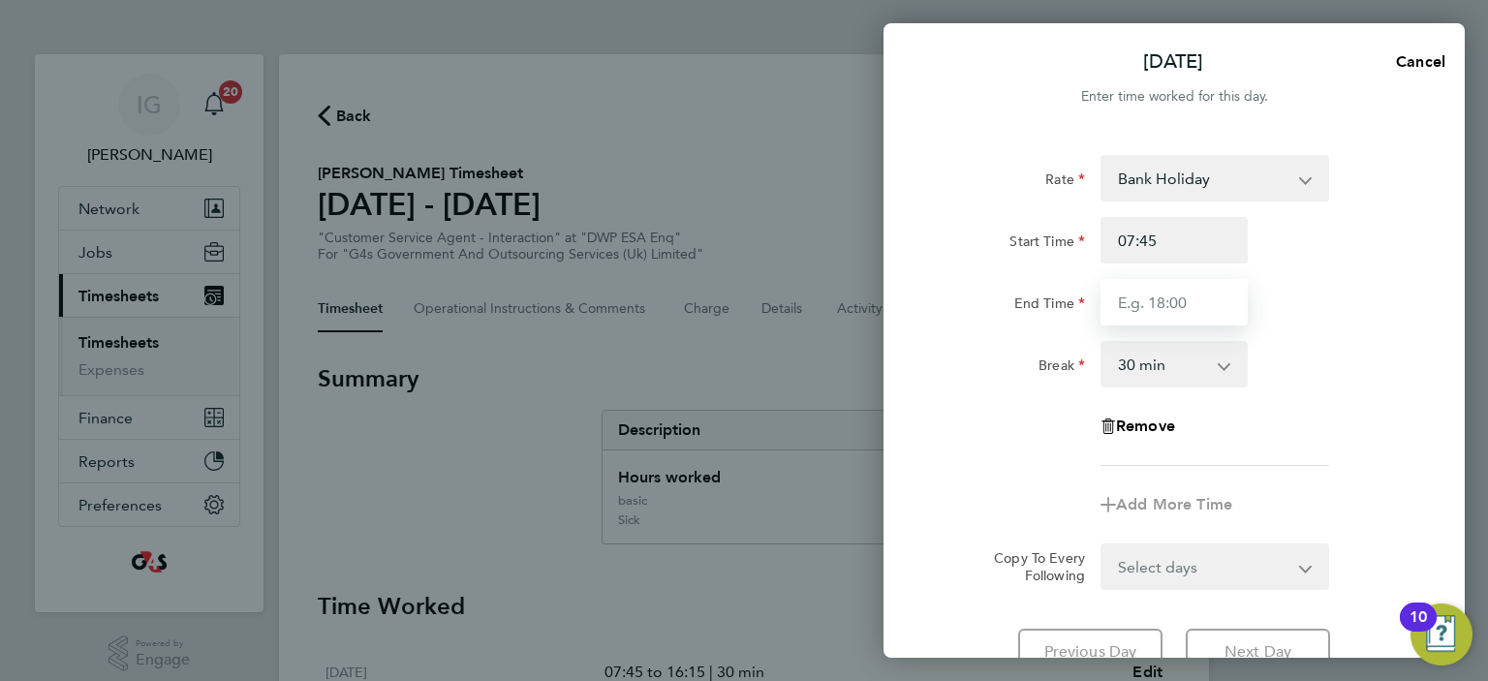
click at [1182, 300] on input "End Time" at bounding box center [1173, 302] width 147 height 46
type input "16:15"
click at [1414, 61] on span "Cancel" at bounding box center [1417, 61] width 55 height 18
select select "30"
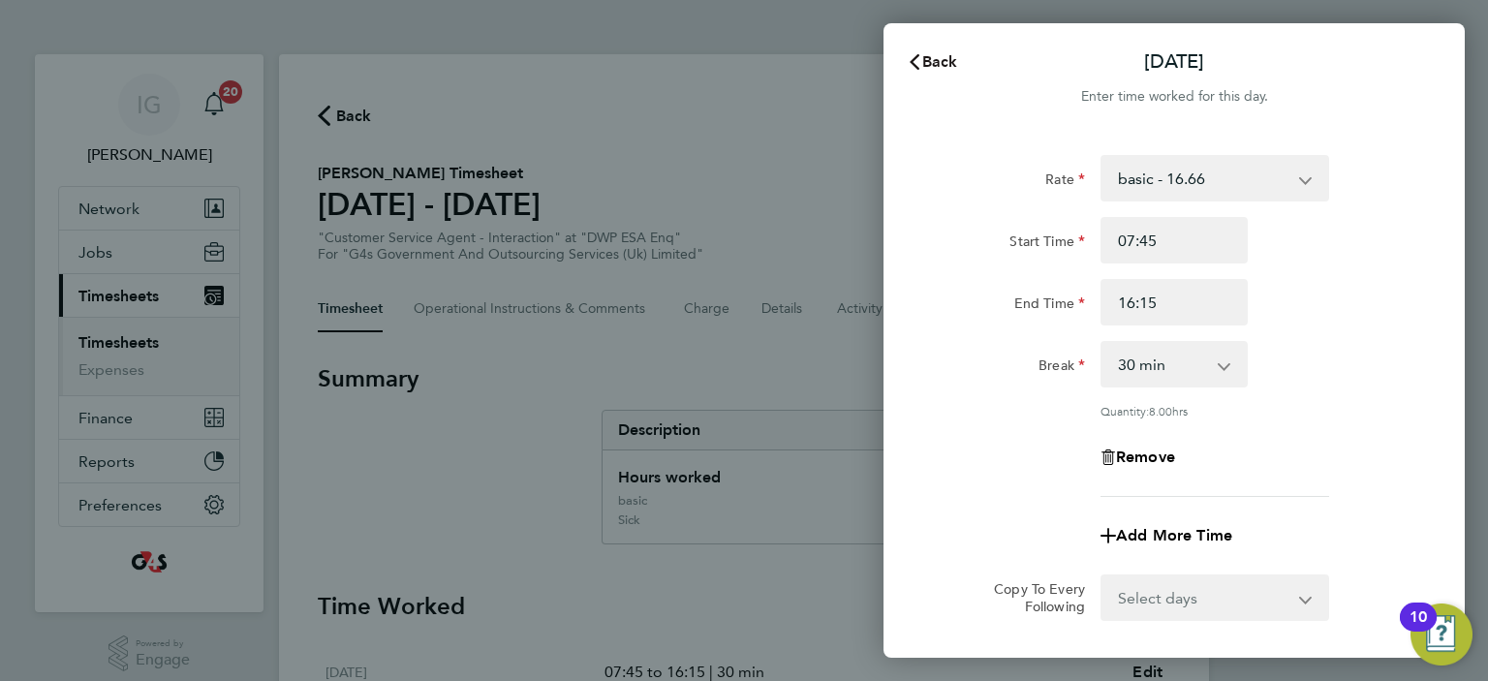
click at [920, 66] on icon "button" at bounding box center [913, 61] width 15 height 15
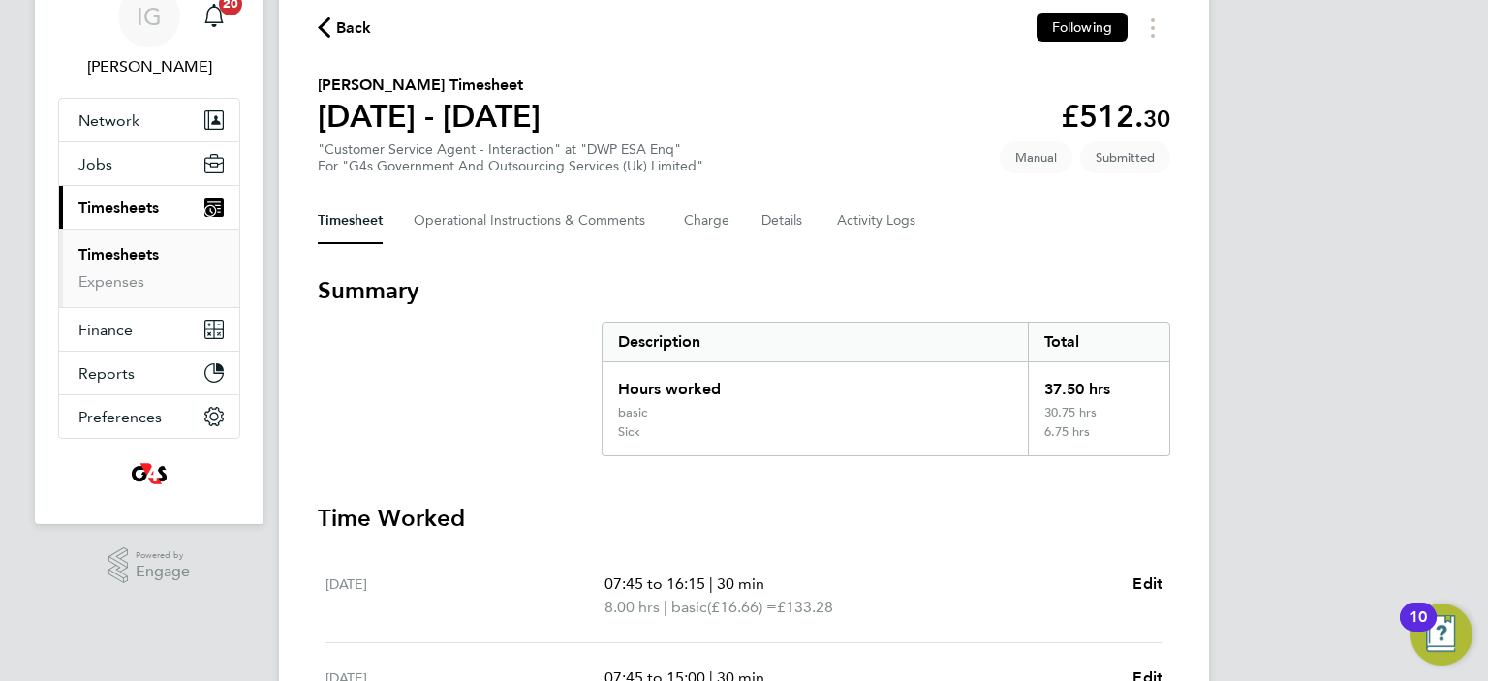
scroll to position [194, 0]
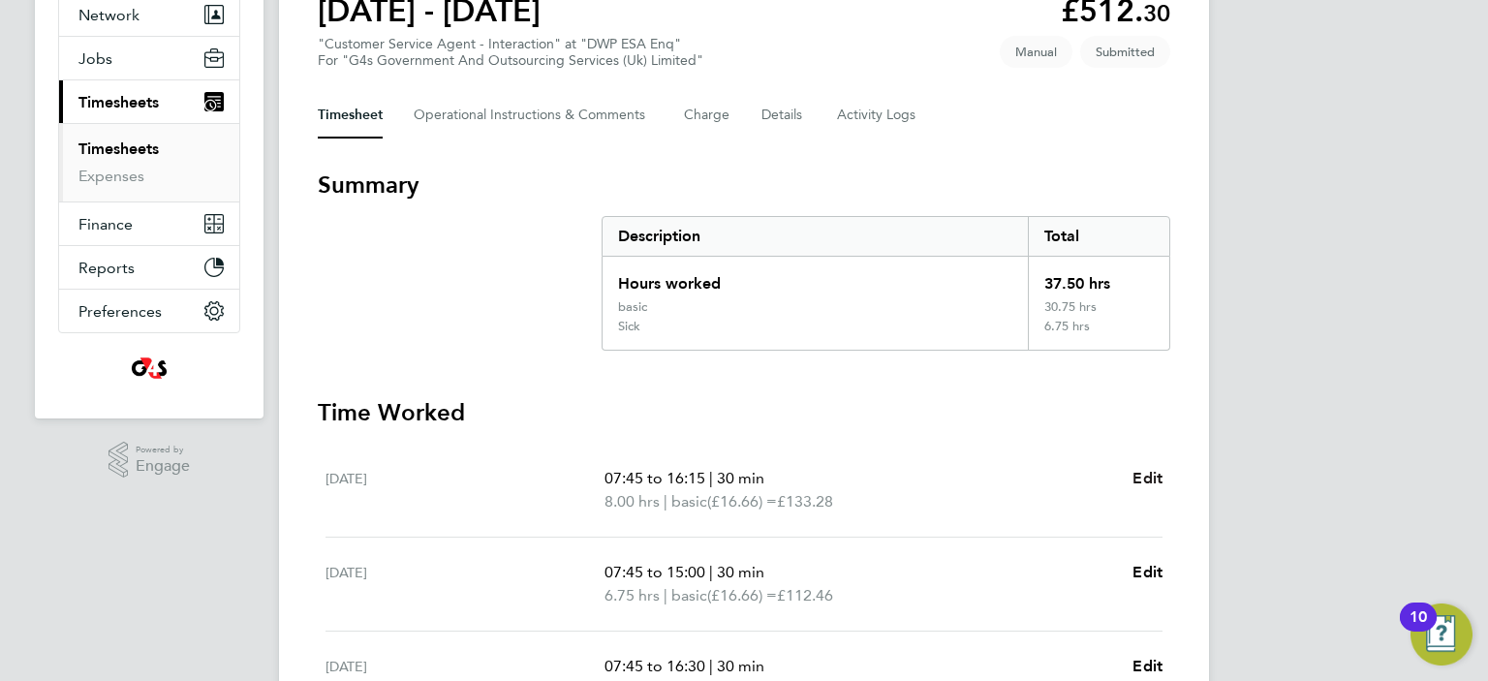
click at [1139, 477] on span "Edit" at bounding box center [1147, 478] width 30 height 18
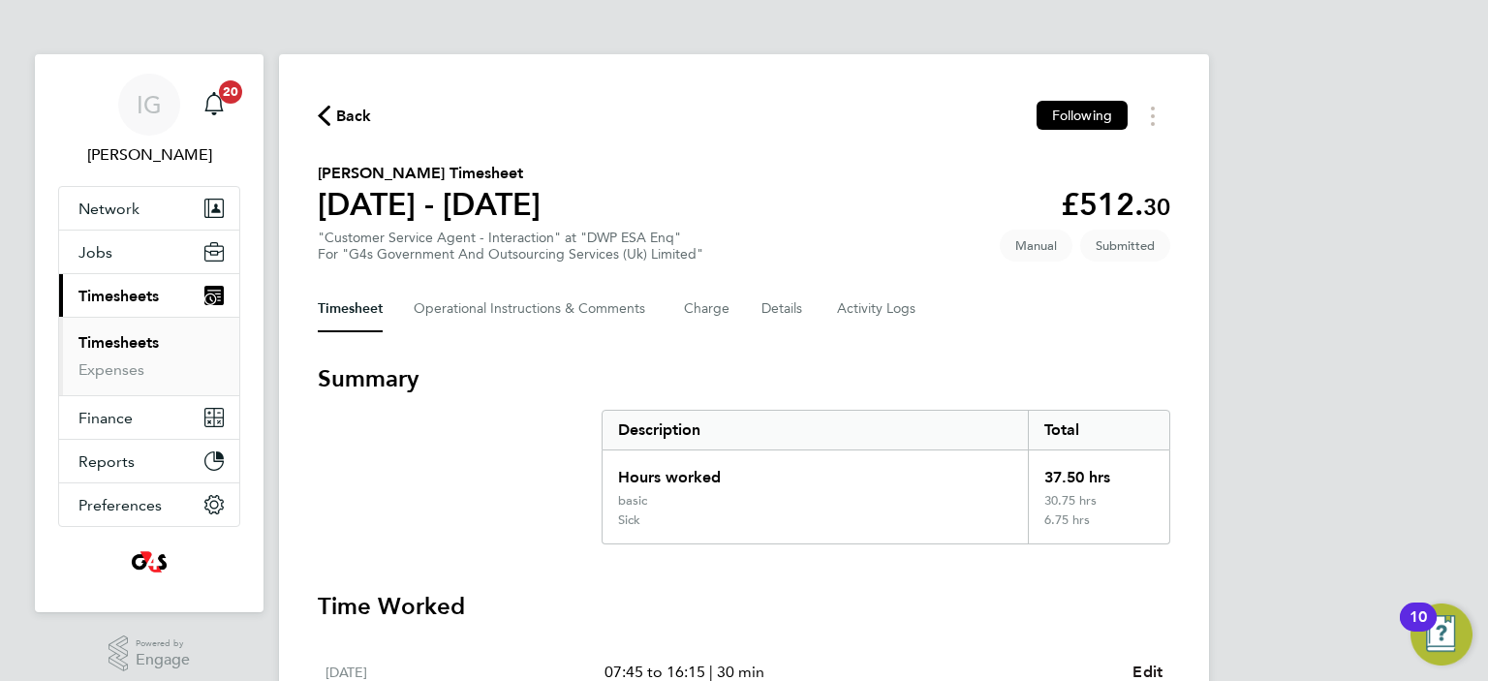
select select "30"
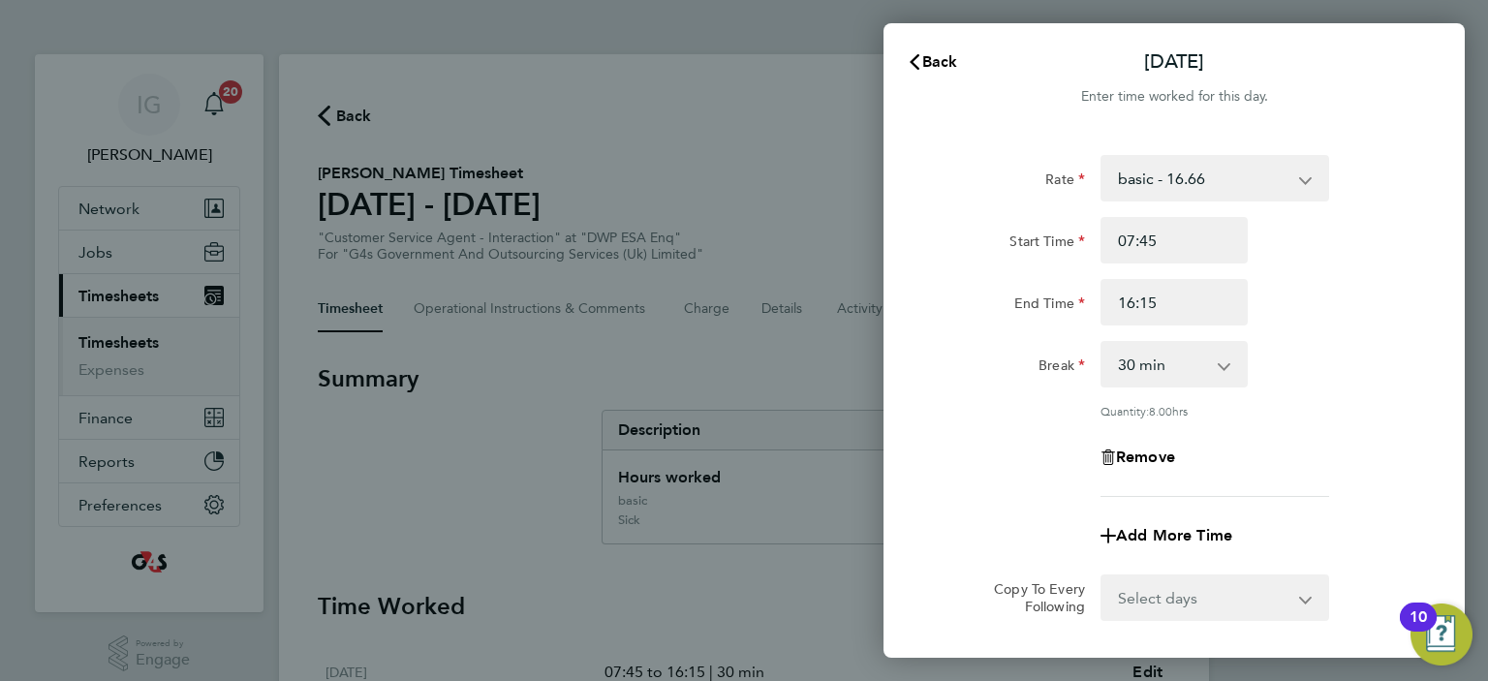
click at [1307, 176] on app-icon-cross-button at bounding box center [1315, 178] width 23 height 43
click at [1297, 183] on select "basic - 16.66 System Issue Paid - 16.66 Sick System Issue Not Paid Bank Holiday…" at bounding box center [1202, 178] width 201 height 43
select select "30"
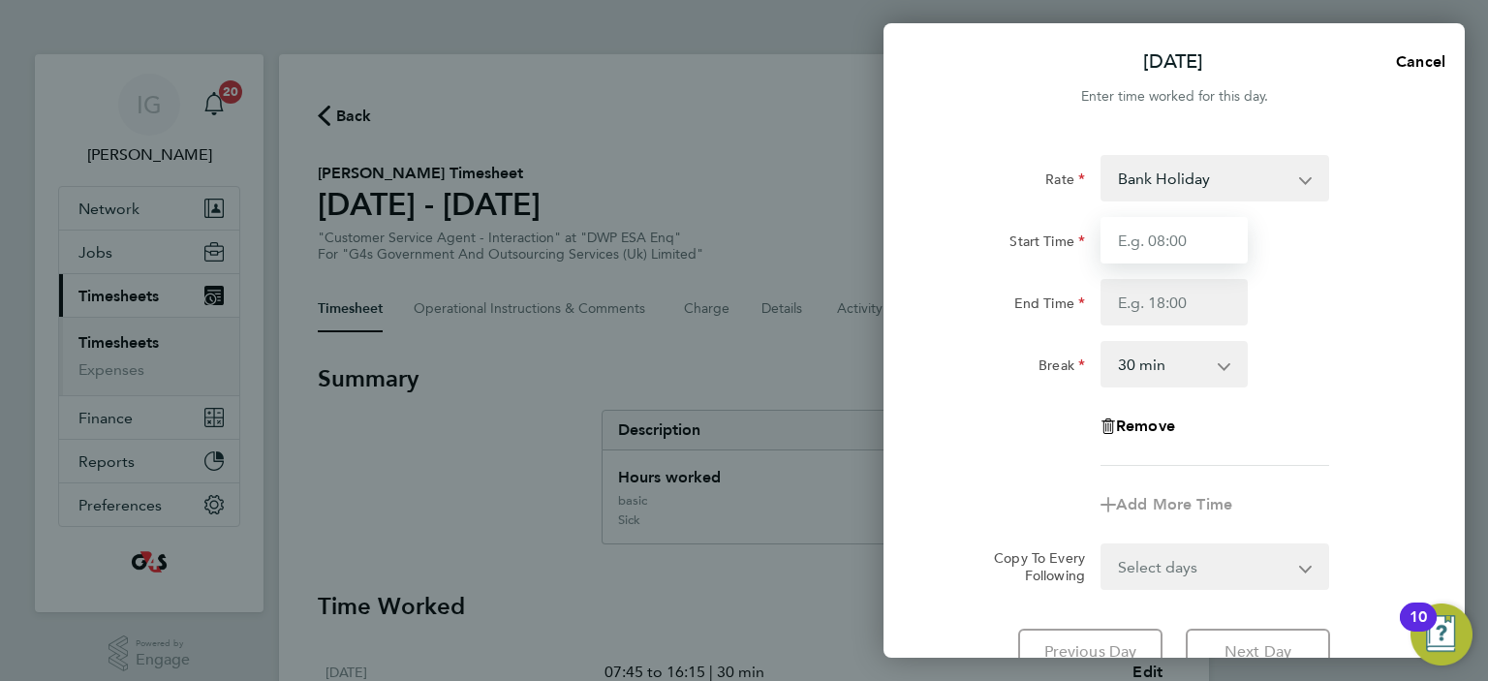
click at [1176, 241] on input "Start Time" at bounding box center [1173, 240] width 147 height 46
type input "07:45"
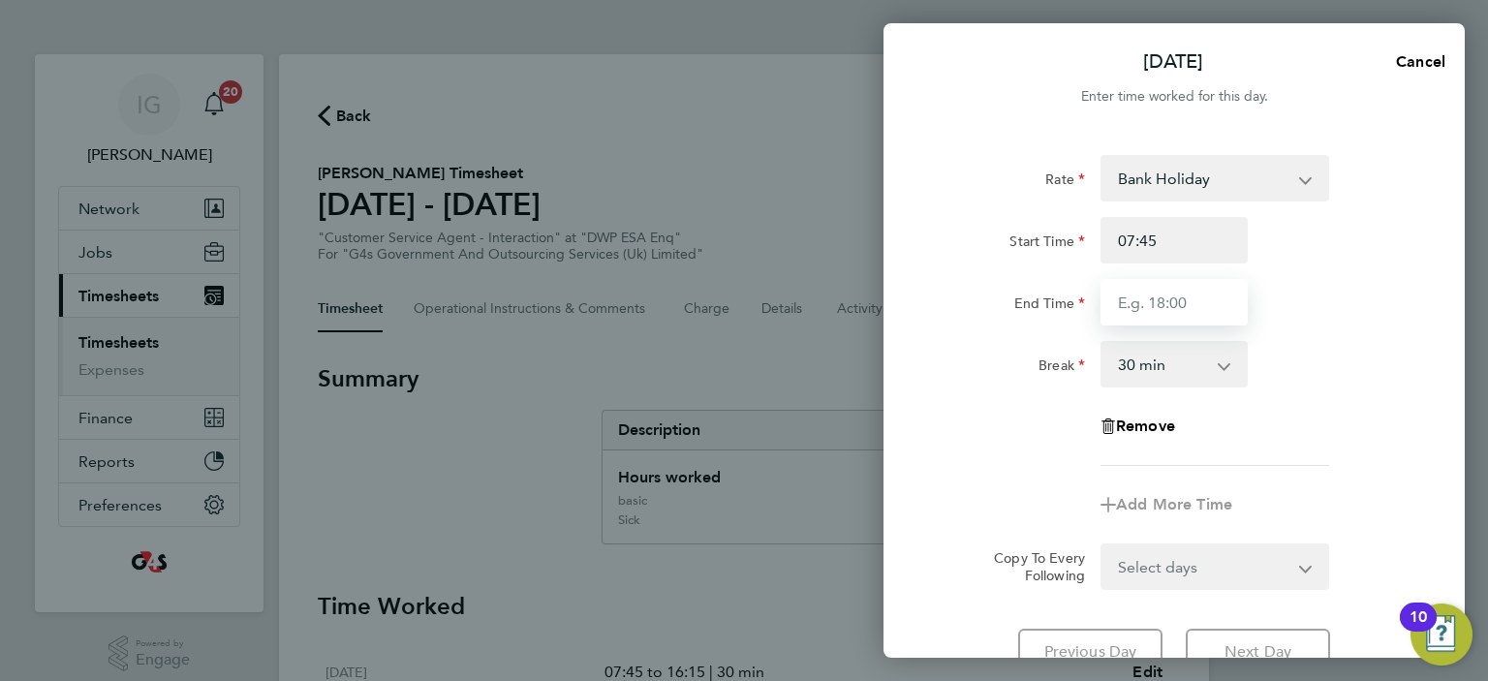
click at [1166, 302] on input "End Time" at bounding box center [1173, 302] width 147 height 46
type input "16:15"
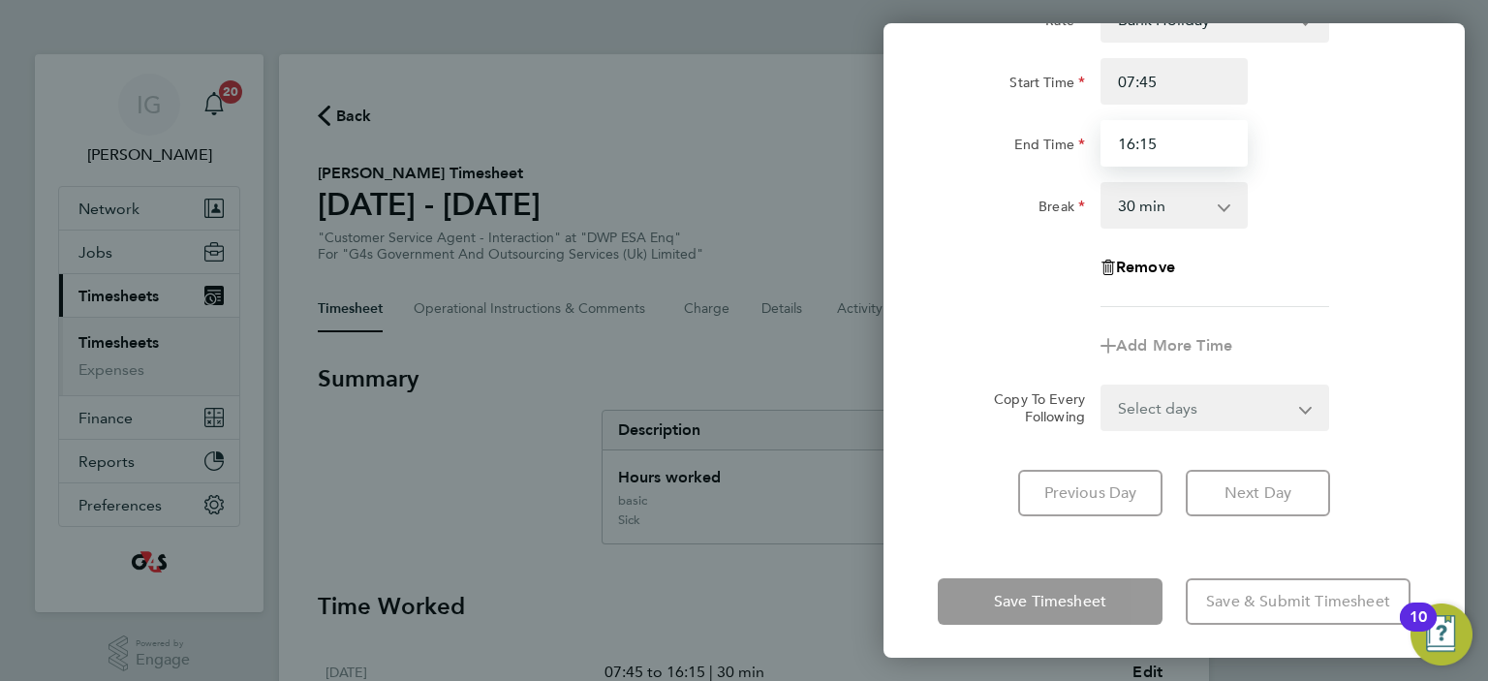
scroll to position [163, 0]
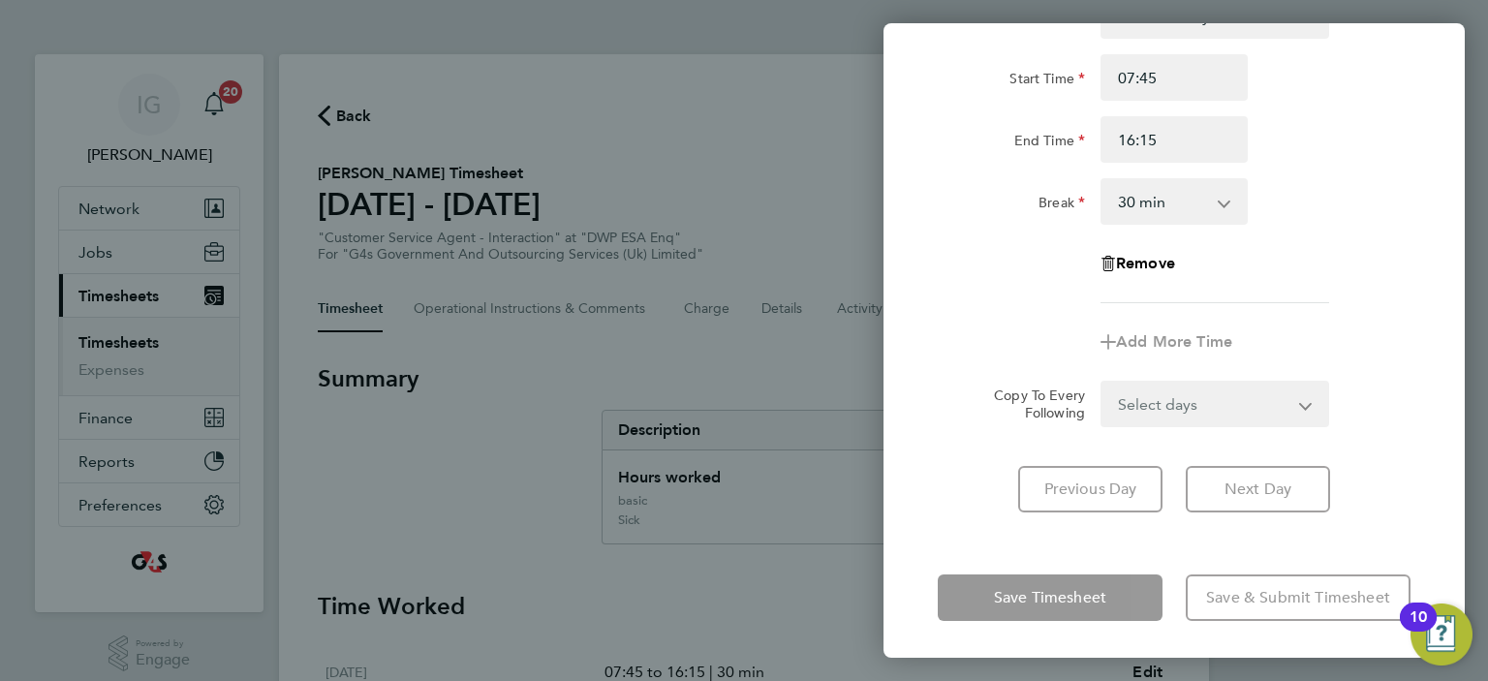
click at [1383, 456] on div "Rate Bank Holiday basic - 16.66 System Issue Paid - 16.66 Sick System Issue Not…" at bounding box center [1173, 252] width 581 height 567
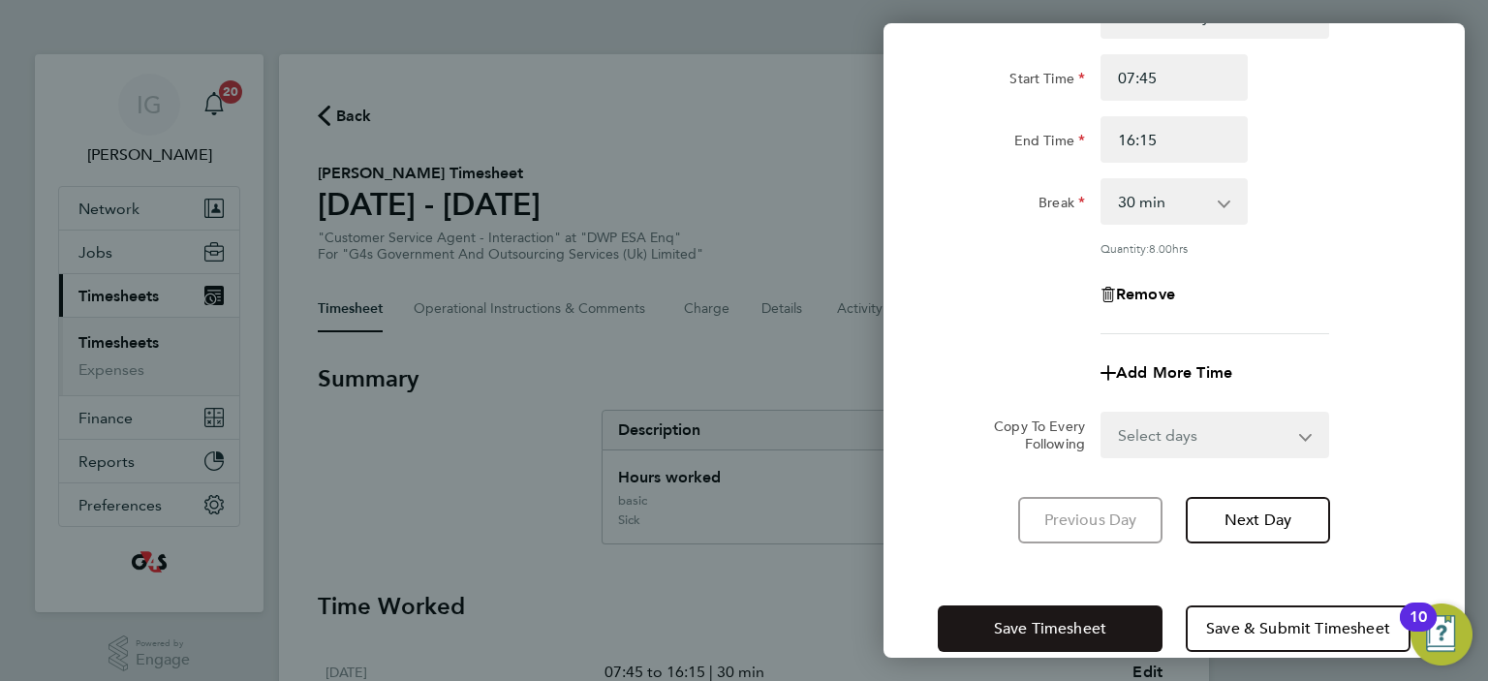
click at [1029, 629] on span "Save Timesheet" at bounding box center [1050, 628] width 112 height 19
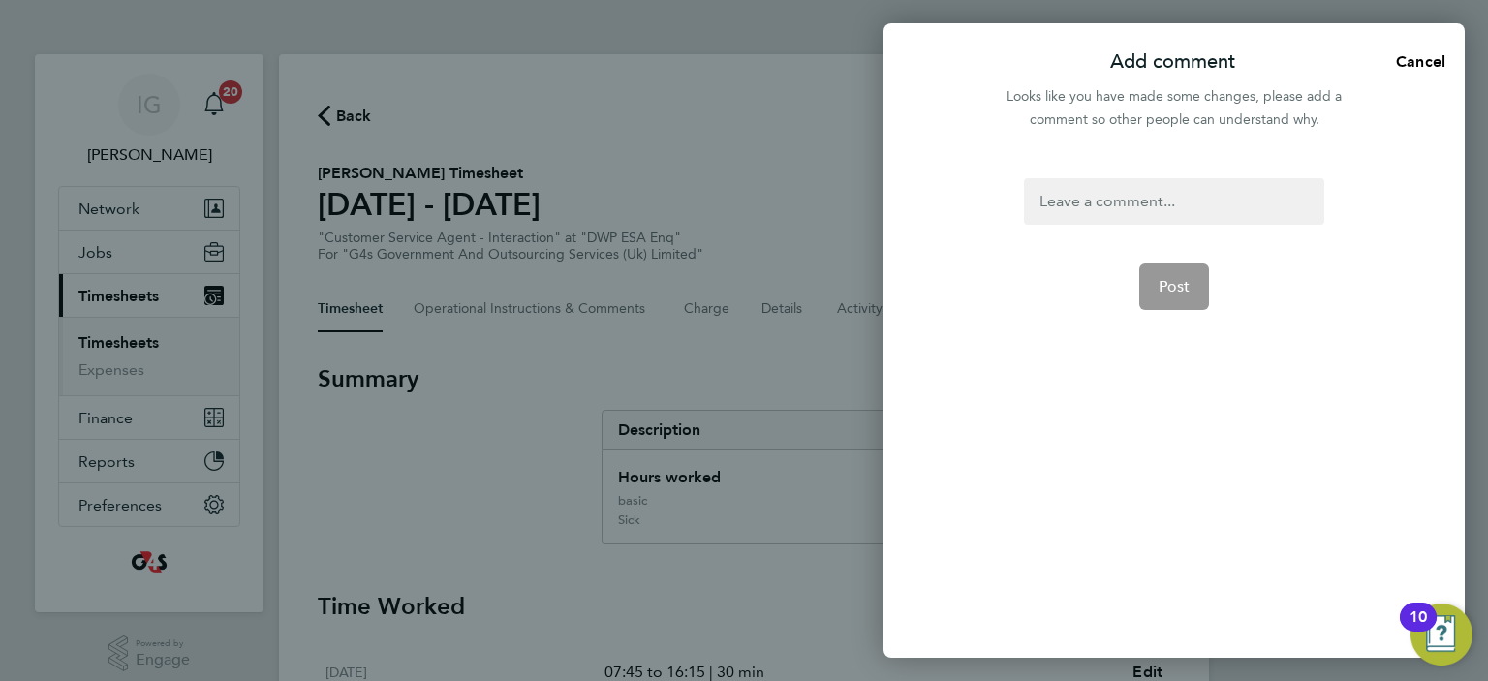
click at [1150, 200] on div at bounding box center [1173, 201] width 299 height 46
click at [1119, 199] on div at bounding box center [1173, 201] width 299 height 46
click at [1184, 287] on span "Post" at bounding box center [1174, 286] width 32 height 19
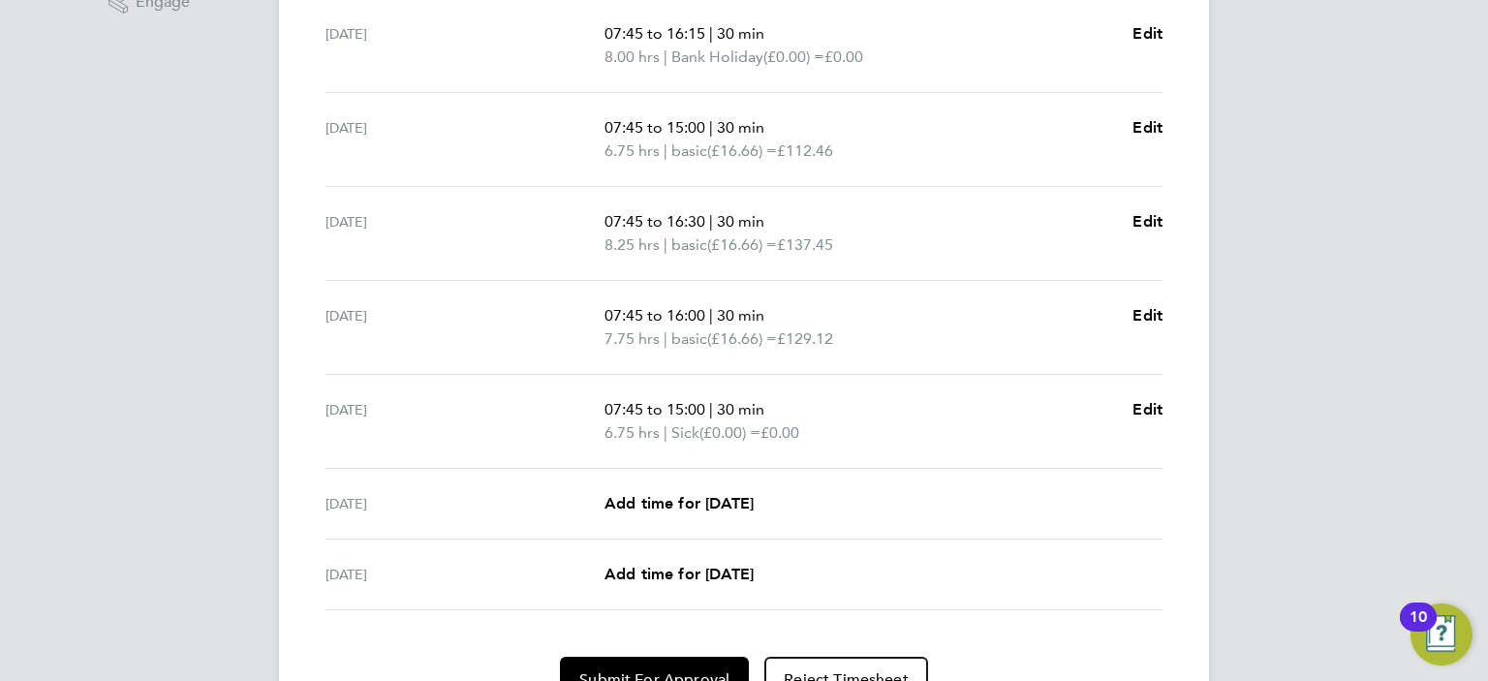
scroll to position [754, 0]
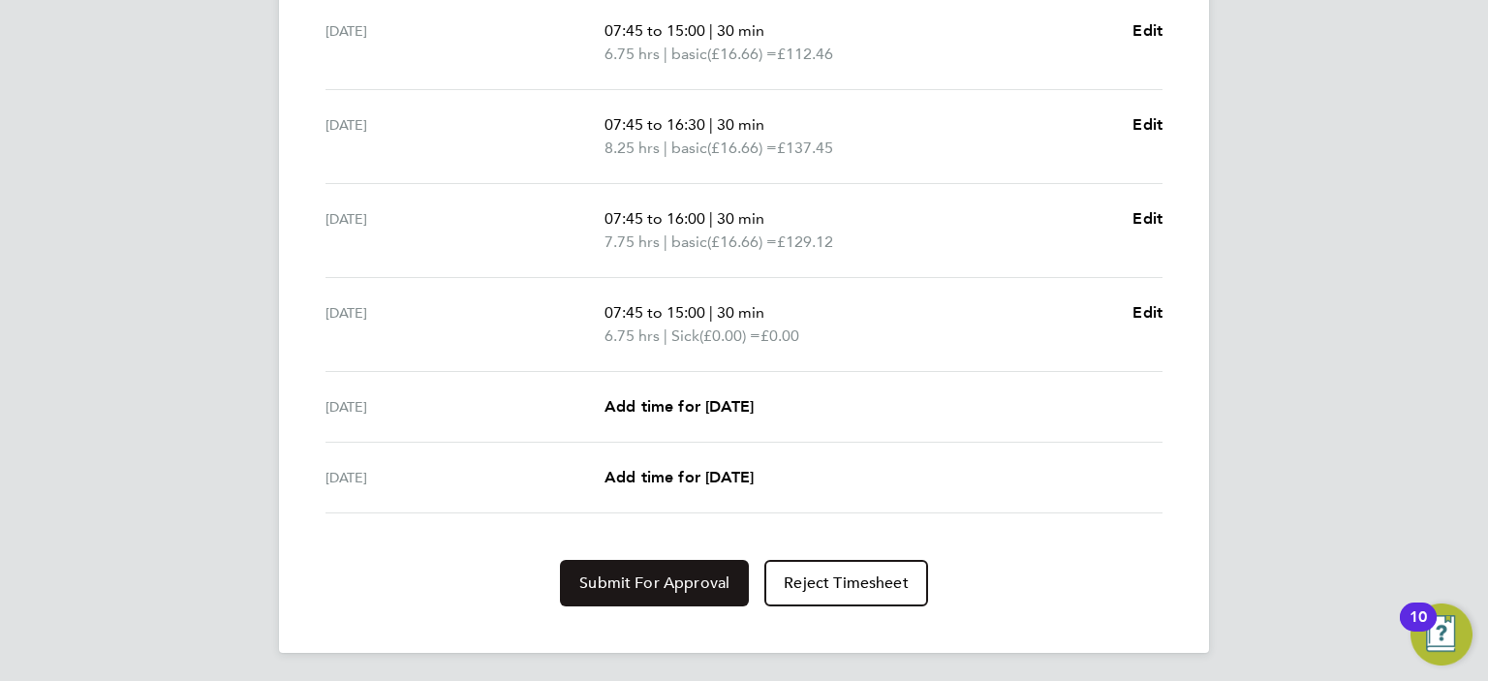
click at [655, 576] on span "Submit For Approval" at bounding box center [654, 582] width 150 height 19
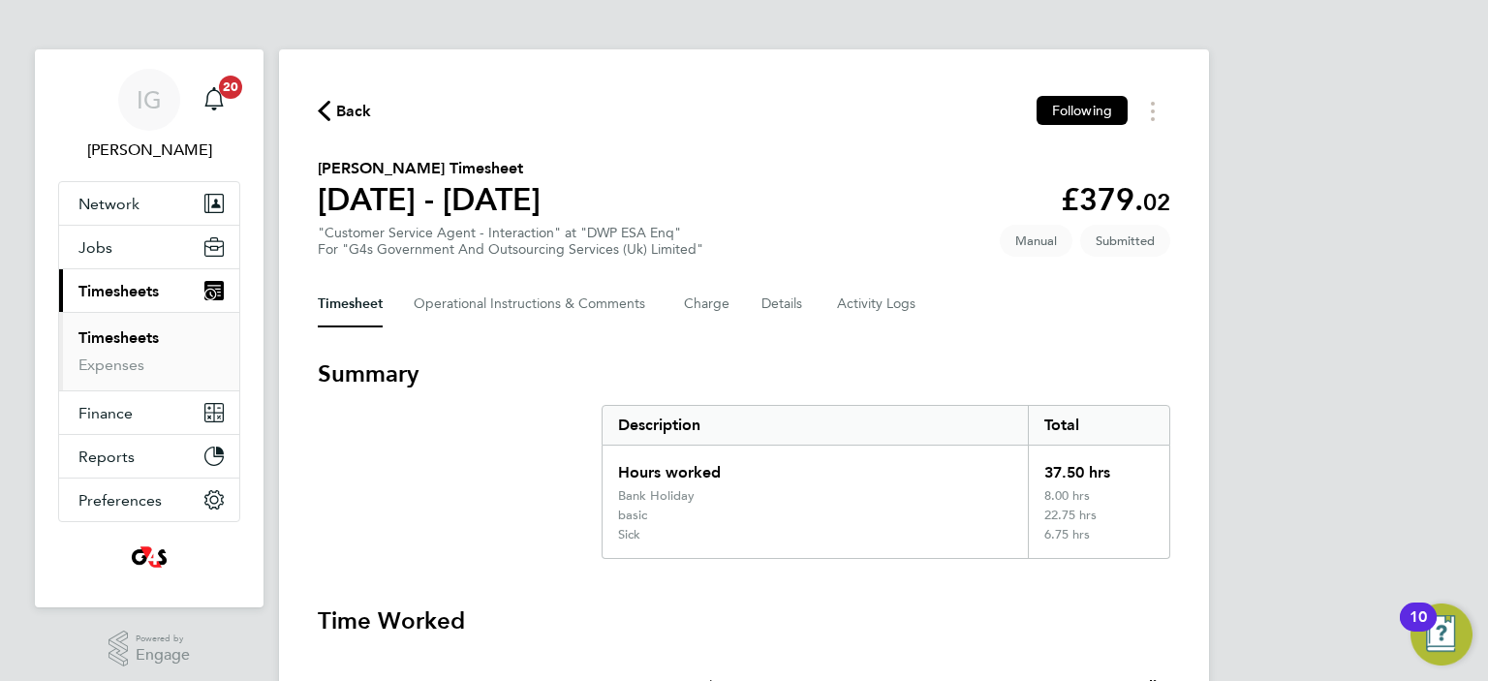
scroll to position [0, 0]
